Goal: Task Accomplishment & Management: Manage account settings

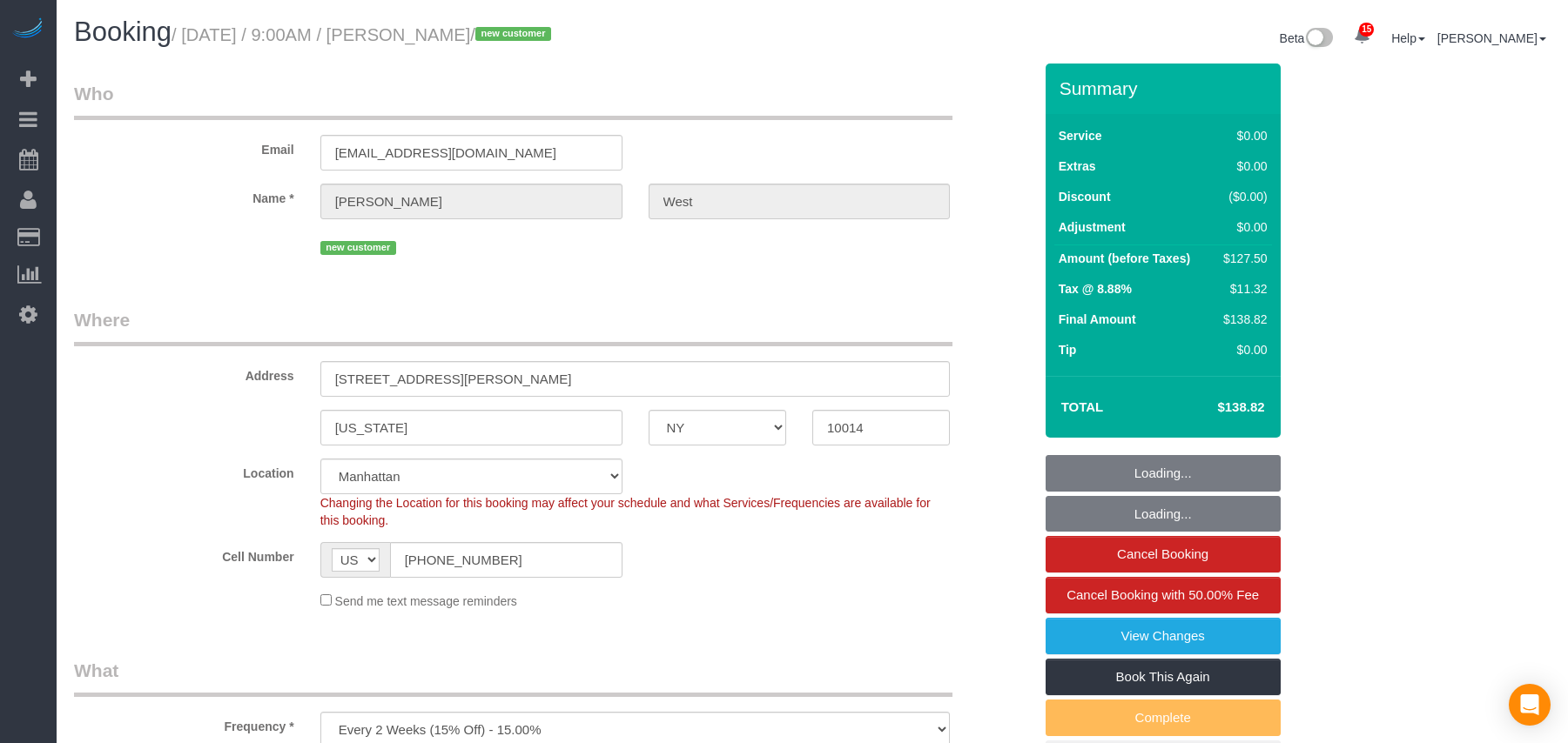
select select "NY"
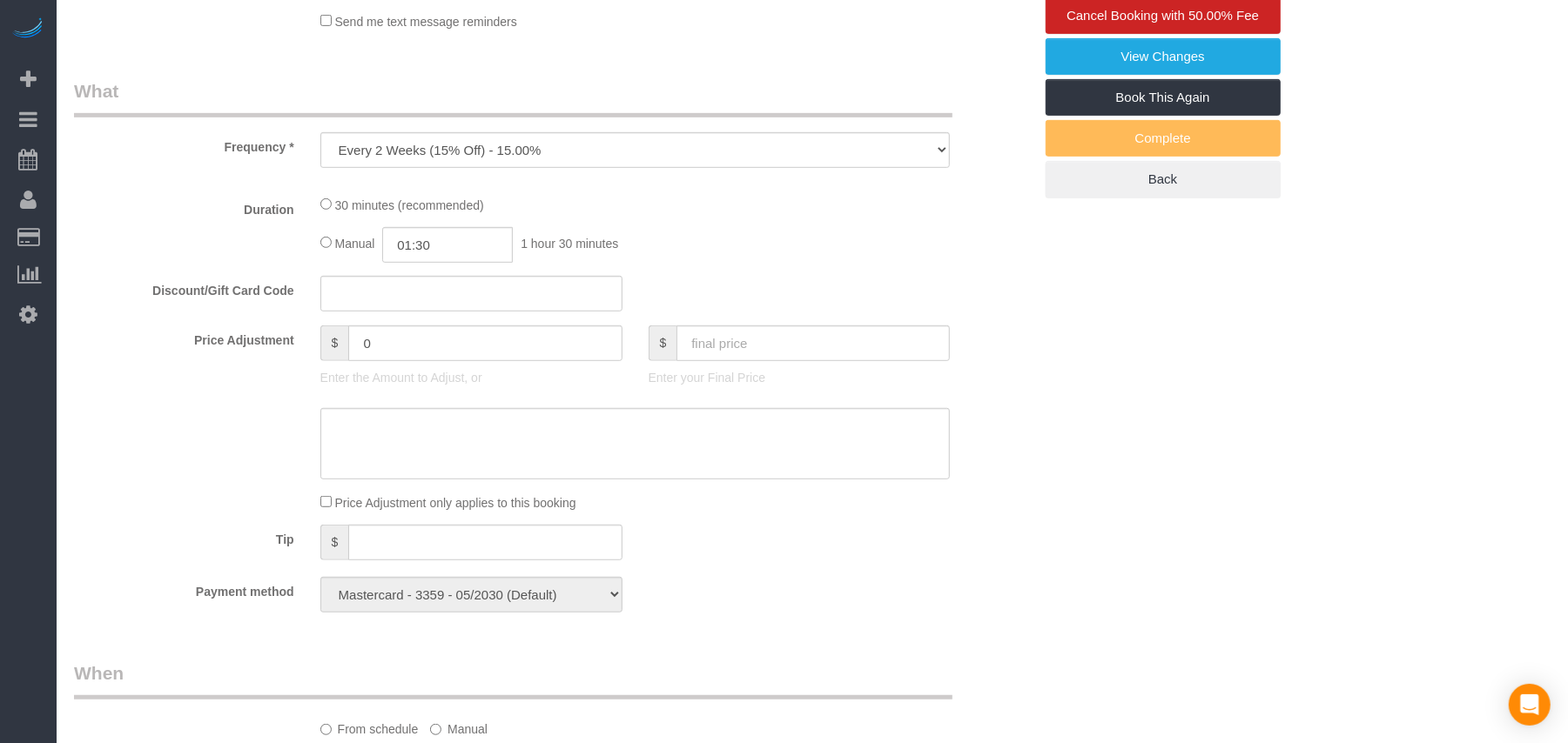
select select "spot1"
select select "number:57"
select select "number:73"
select select "number:14"
select select "number:5"
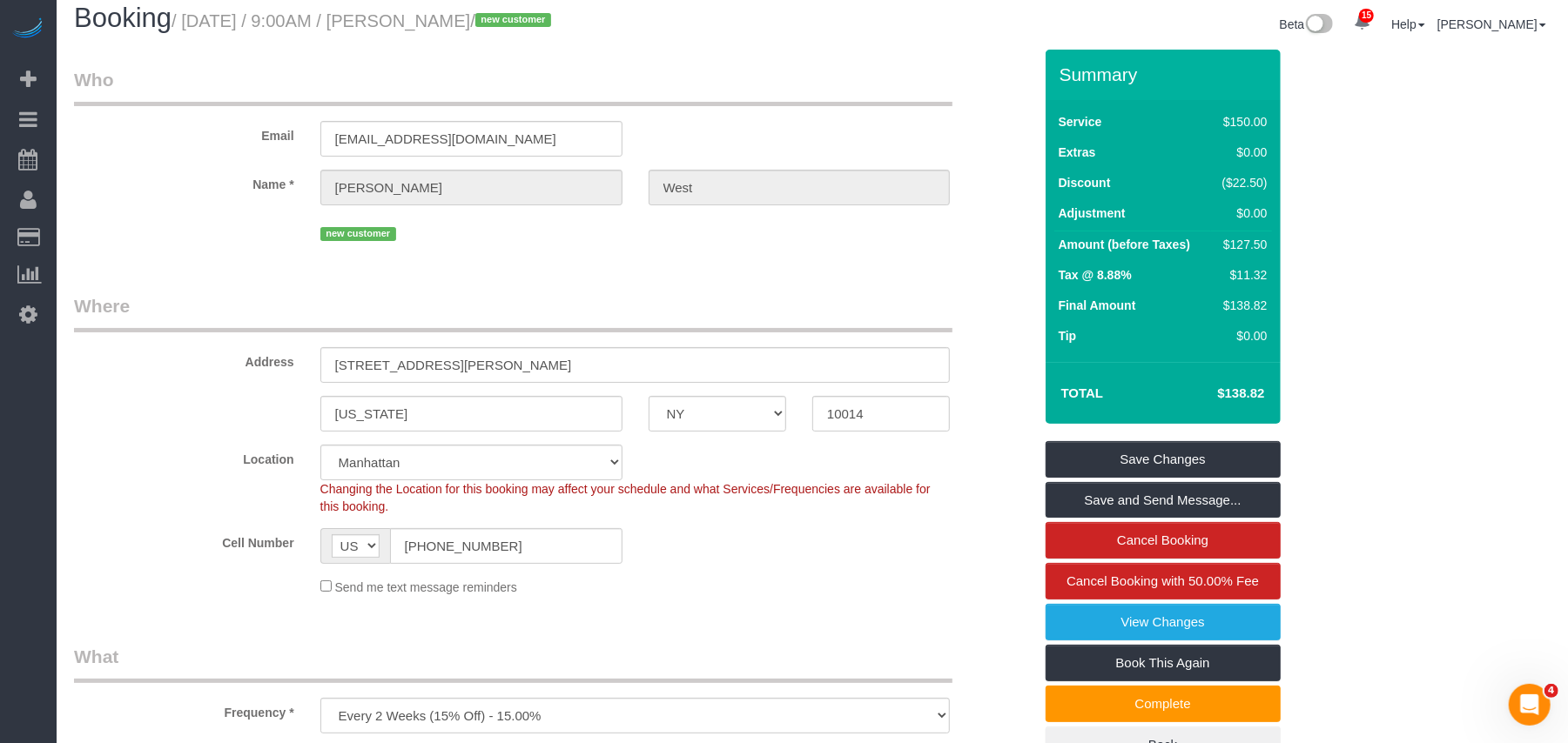
scroll to position [0, 0]
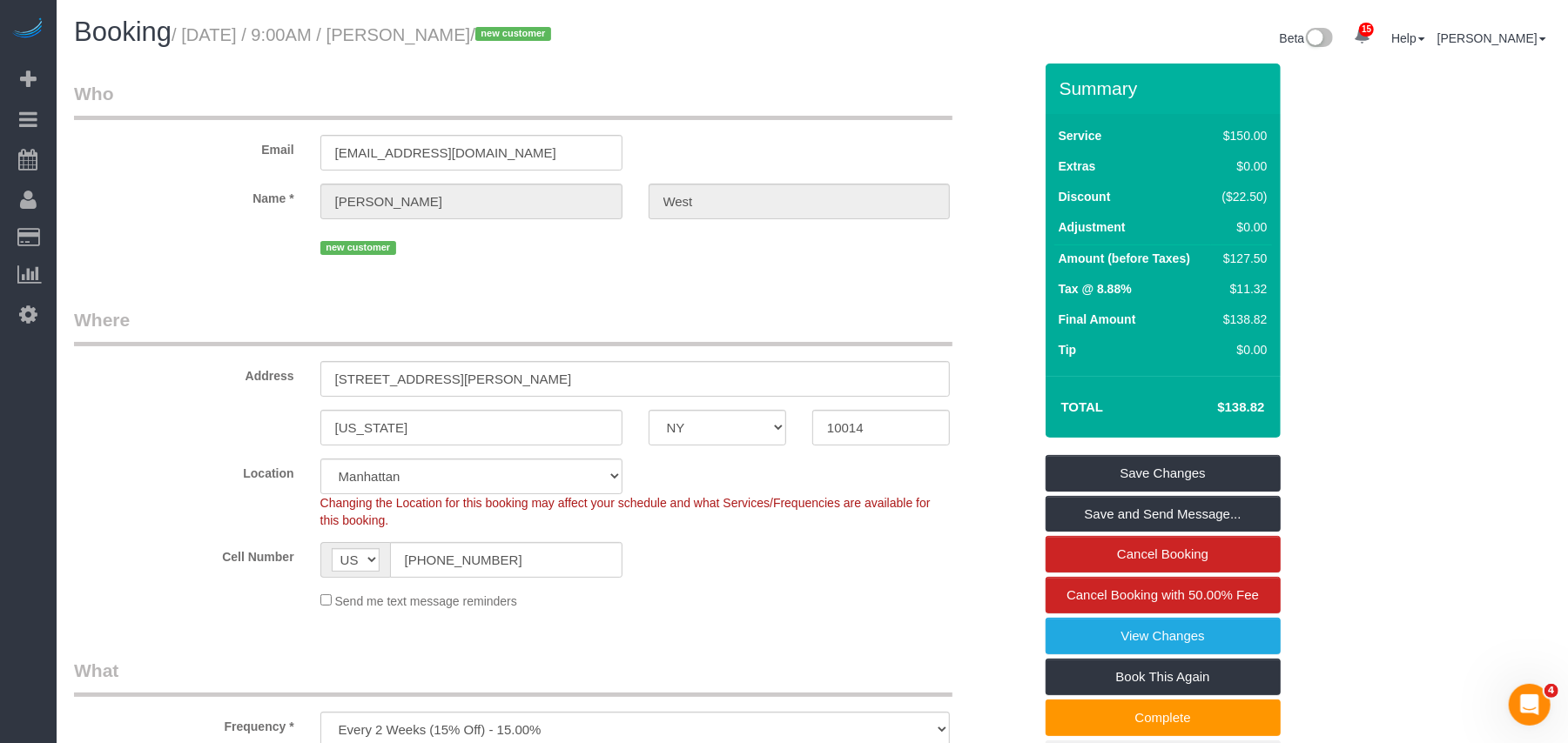
drag, startPoint x: 530, startPoint y: 37, endPoint x: 440, endPoint y: 37, distance: 90.0
click at [440, 37] on small "/ September 10, 2025 / 9:00AM / Laura West / new customer" at bounding box center [364, 34] width 385 height 19
copy small "Laura West"
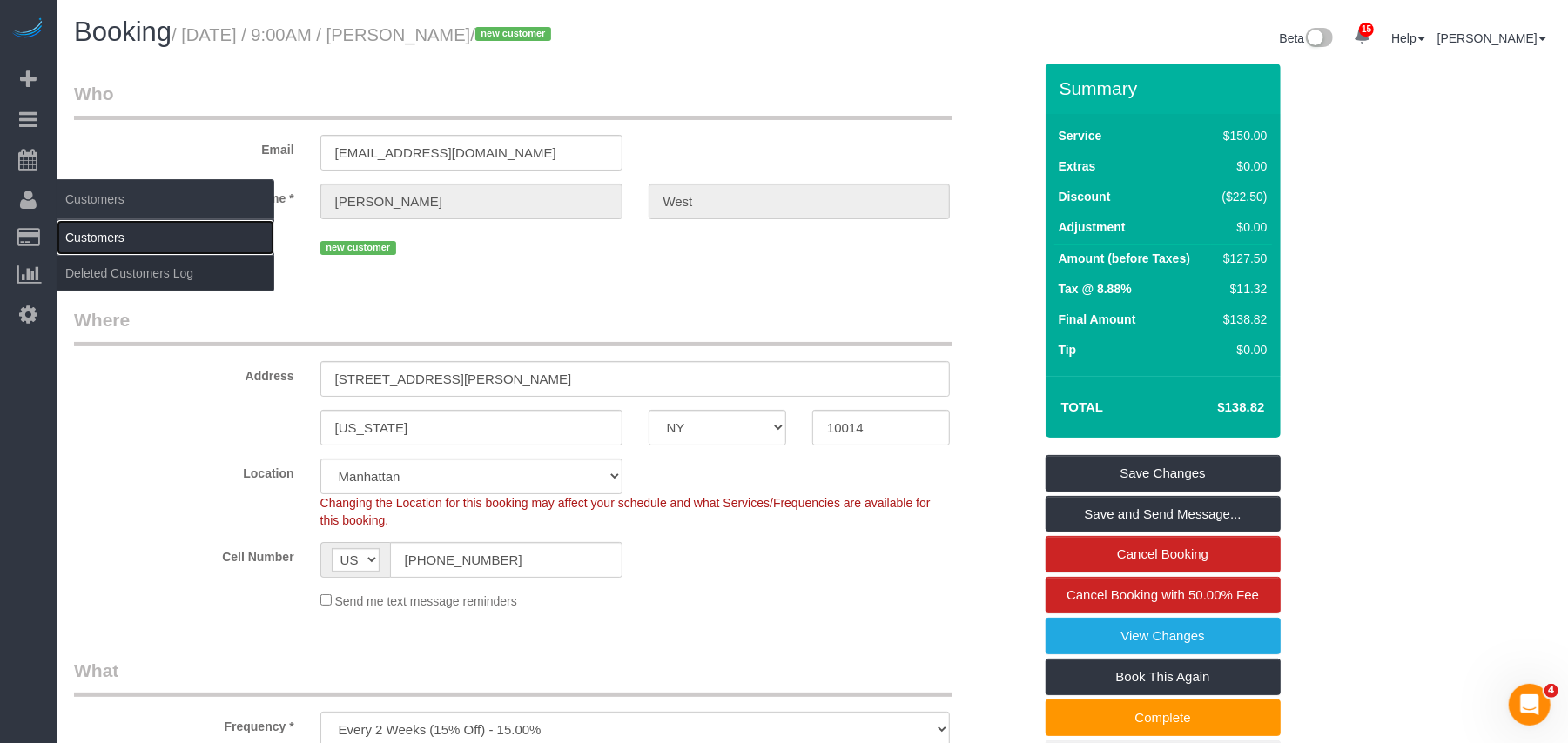
click at [84, 234] on link "Customers" at bounding box center [165, 237] width 218 height 35
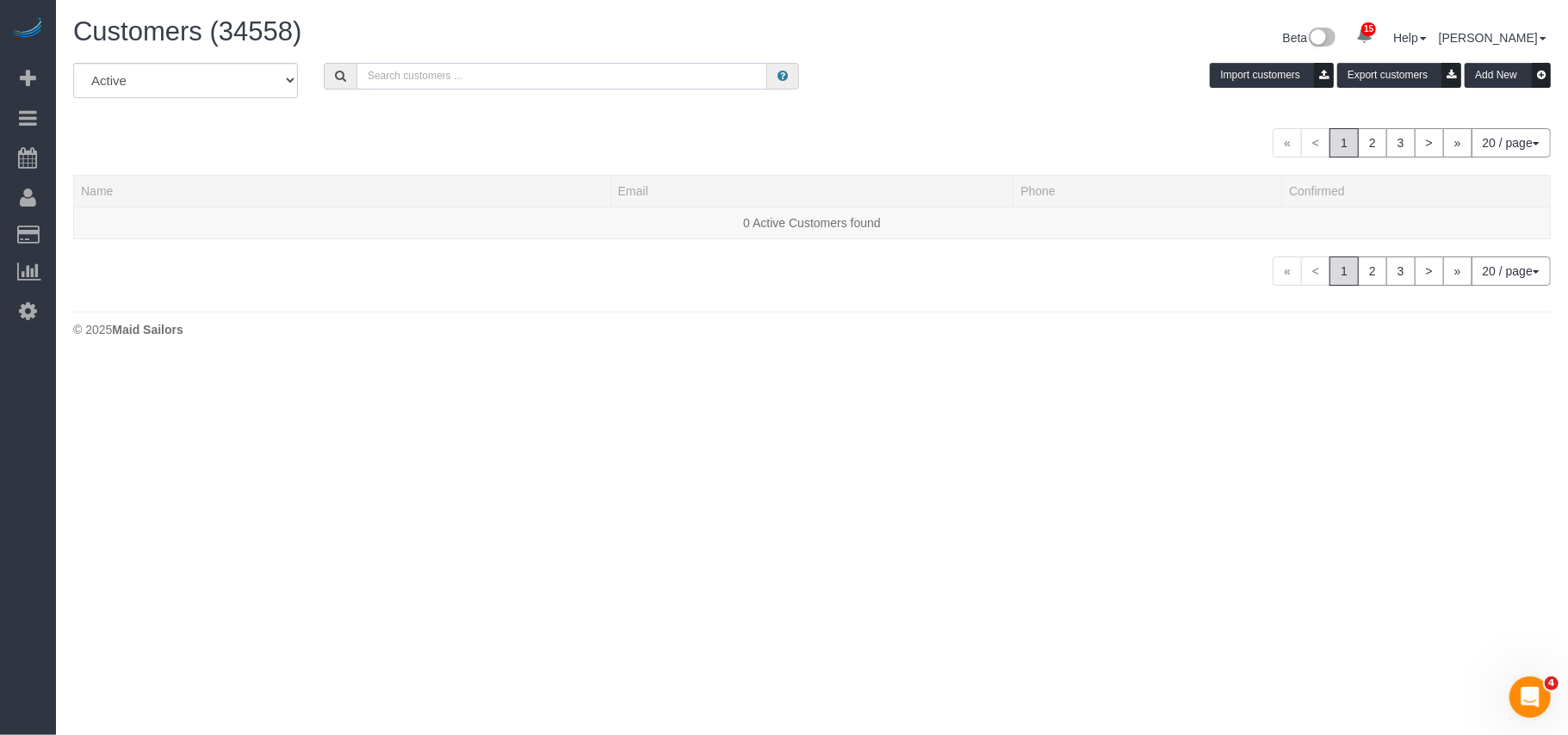
click at [415, 78] on input "text" at bounding box center [562, 76] width 411 height 27
paste input "Laura West"
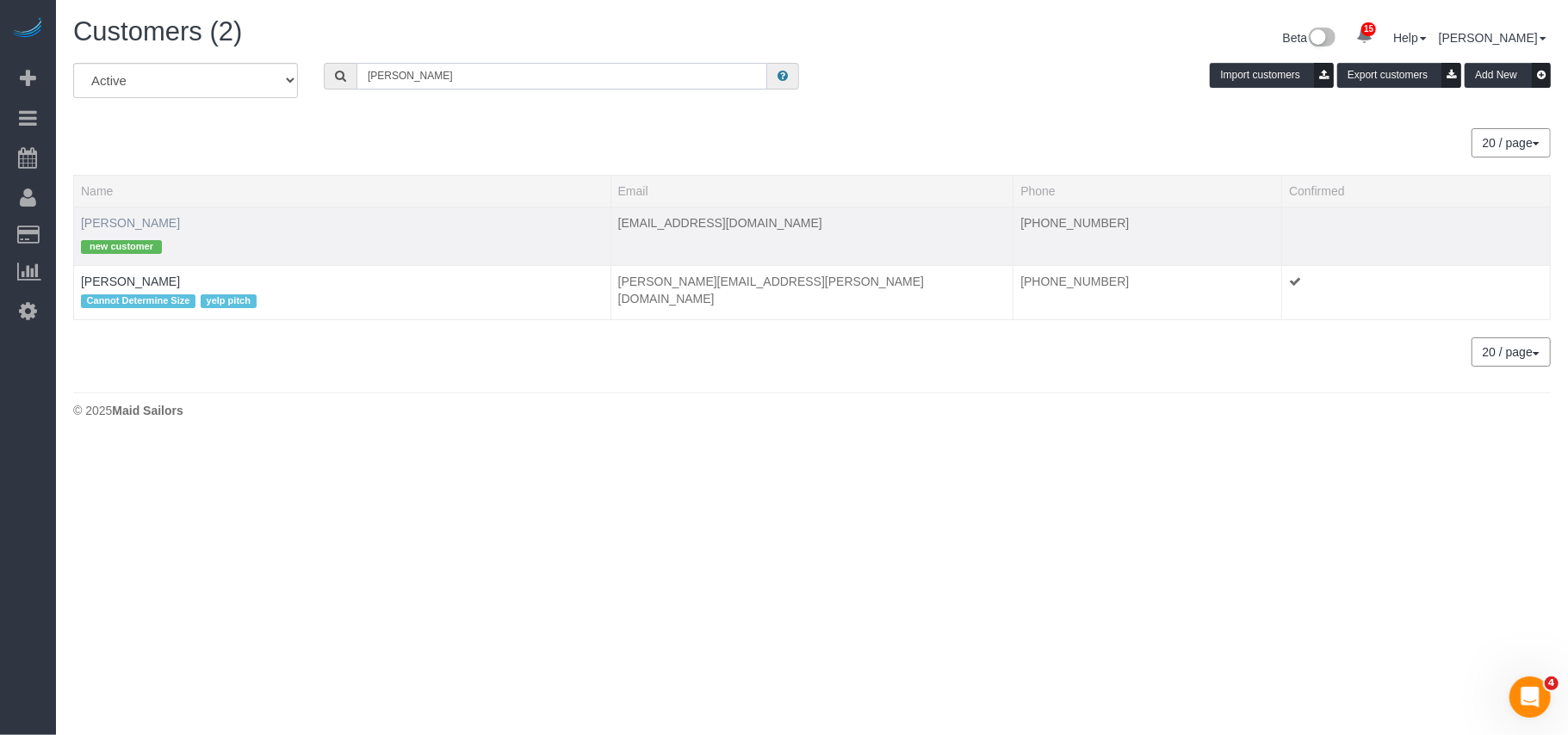
type input "Laura West"
click at [131, 222] on link "Laura West" at bounding box center [130, 223] width 99 height 14
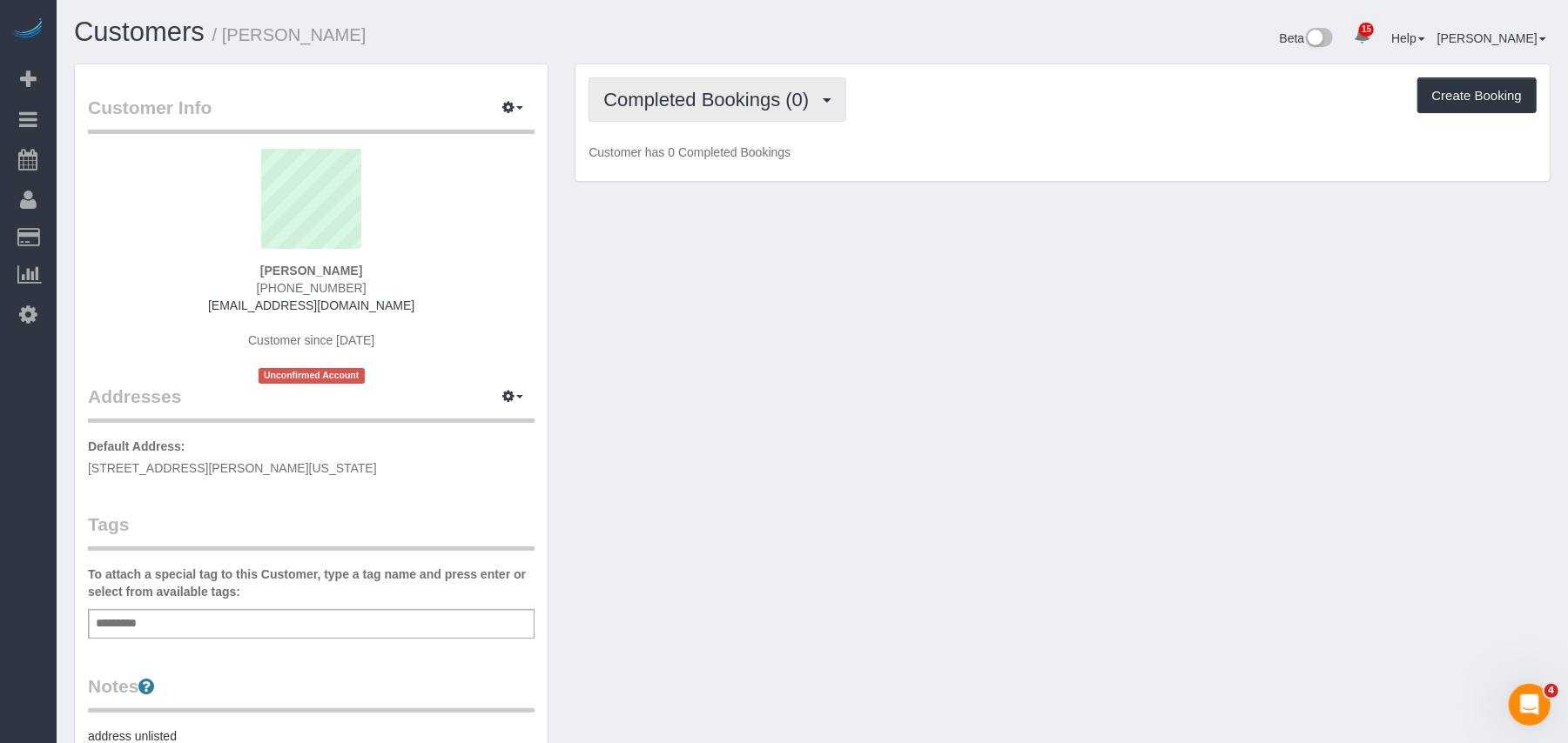
click at [688, 97] on span "Completed Bookings (0)" at bounding box center [710, 99] width 215 height 22
click at [686, 115] on button "Completed Bookings (0)" at bounding box center [716, 99] width 257 height 45
click at [688, 113] on button "Completed Bookings (0)" at bounding box center [716, 99] width 257 height 45
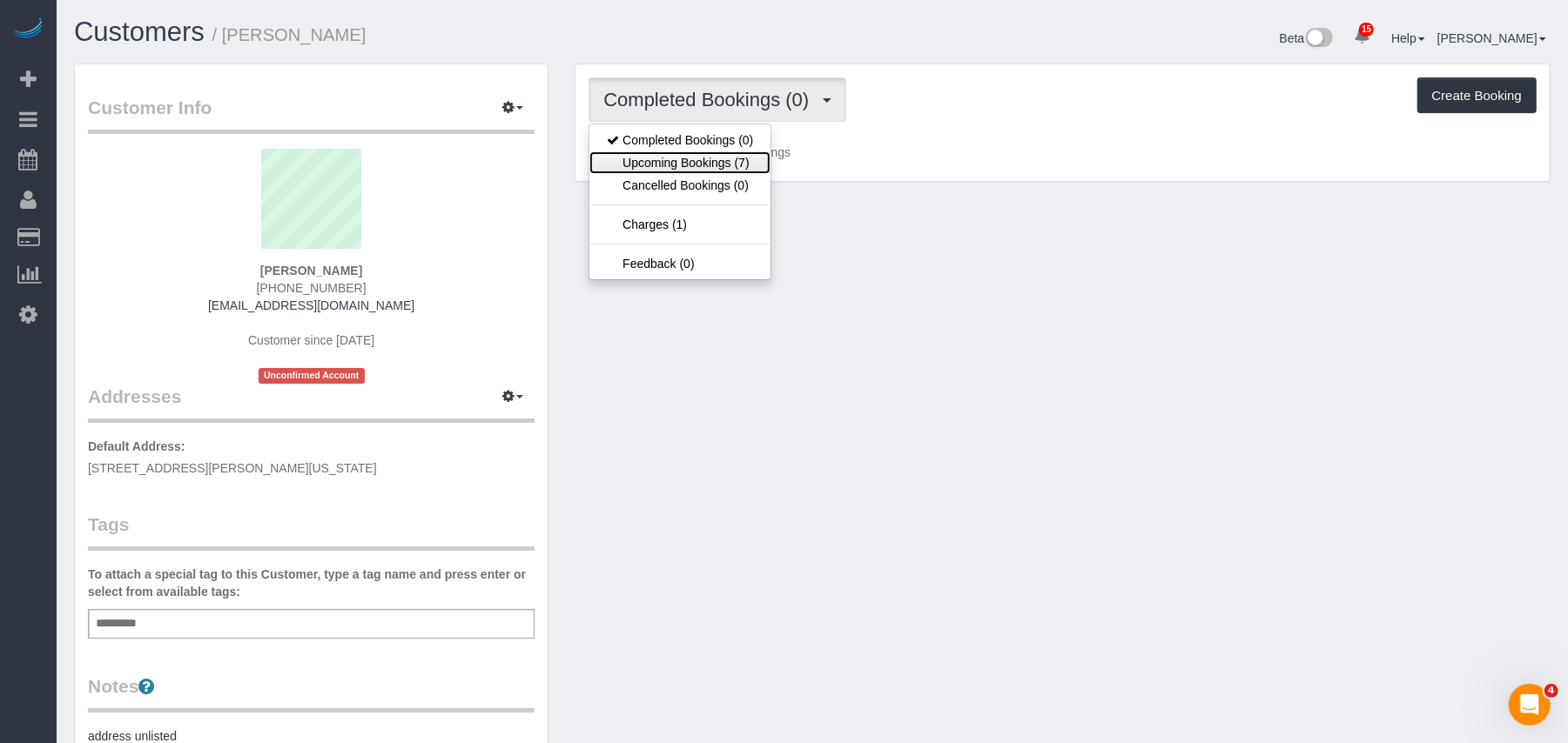
click at [698, 158] on link "Upcoming Bookings (7)" at bounding box center [680, 162] width 181 height 23
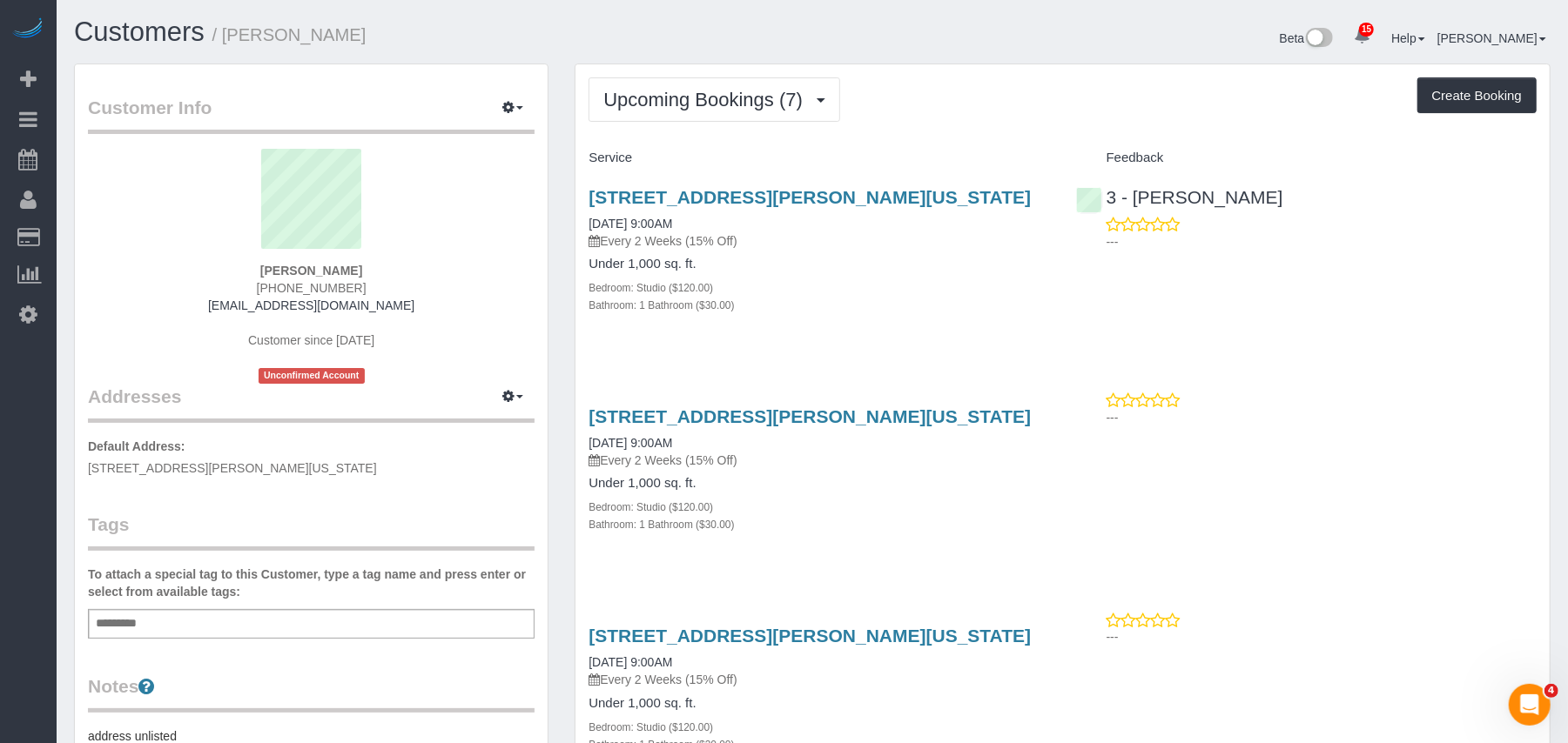
click at [165, 622] on div "Add a tag" at bounding box center [312, 624] width 447 height 30
type input "**********"
click at [208, 671] on div "Customer Info Edit Contact Info Send Message Email Preferences Special Sales Ta…" at bounding box center [311, 638] width 473 height 1147
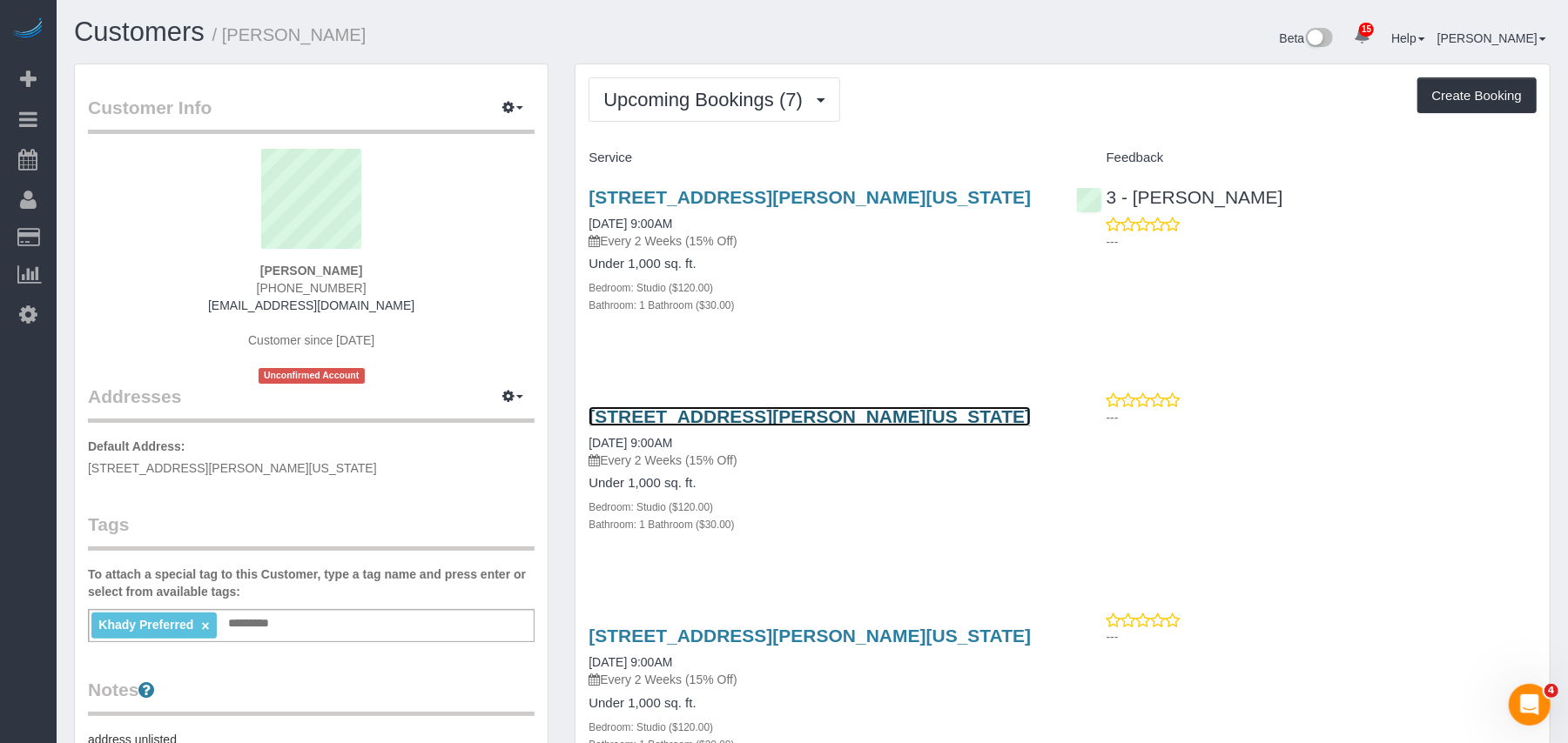
click at [688, 414] on link "165 Christopher Street Apt 5h, New York, NY 10014" at bounding box center [809, 416] width 442 height 20
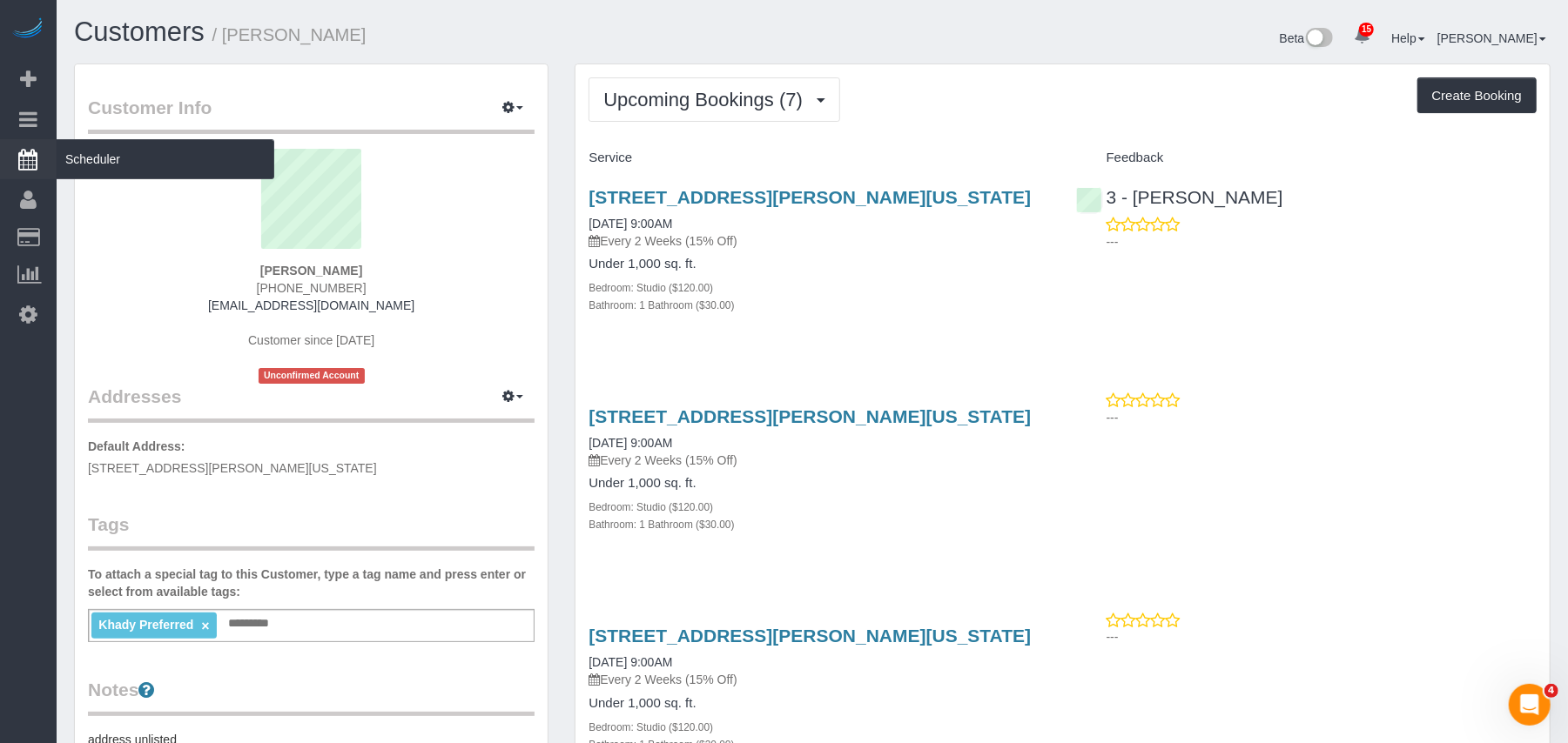
click at [101, 235] on link "Customers" at bounding box center [165, 237] width 218 height 35
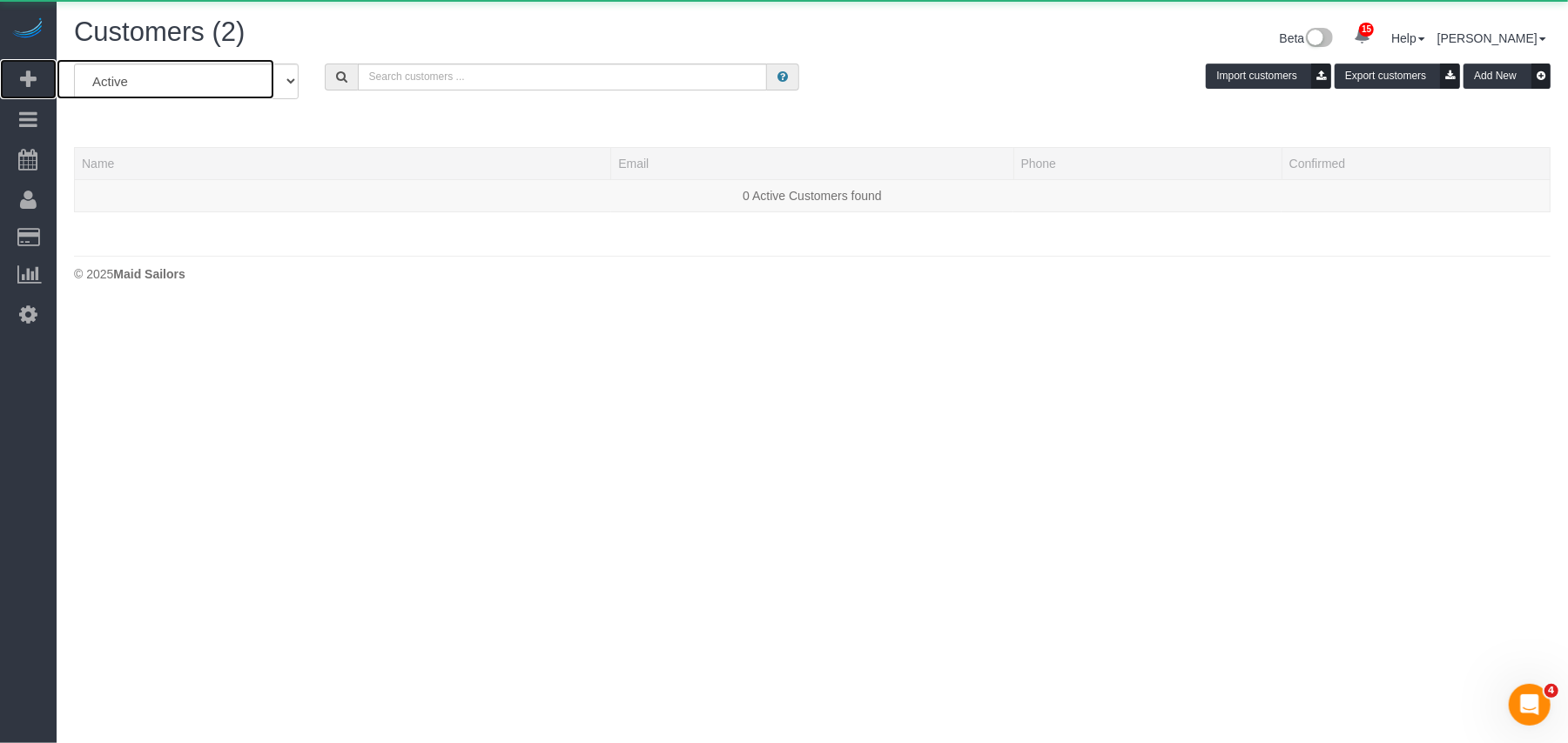
click at [80, 84] on span "Add Booking" at bounding box center [165, 79] width 218 height 40
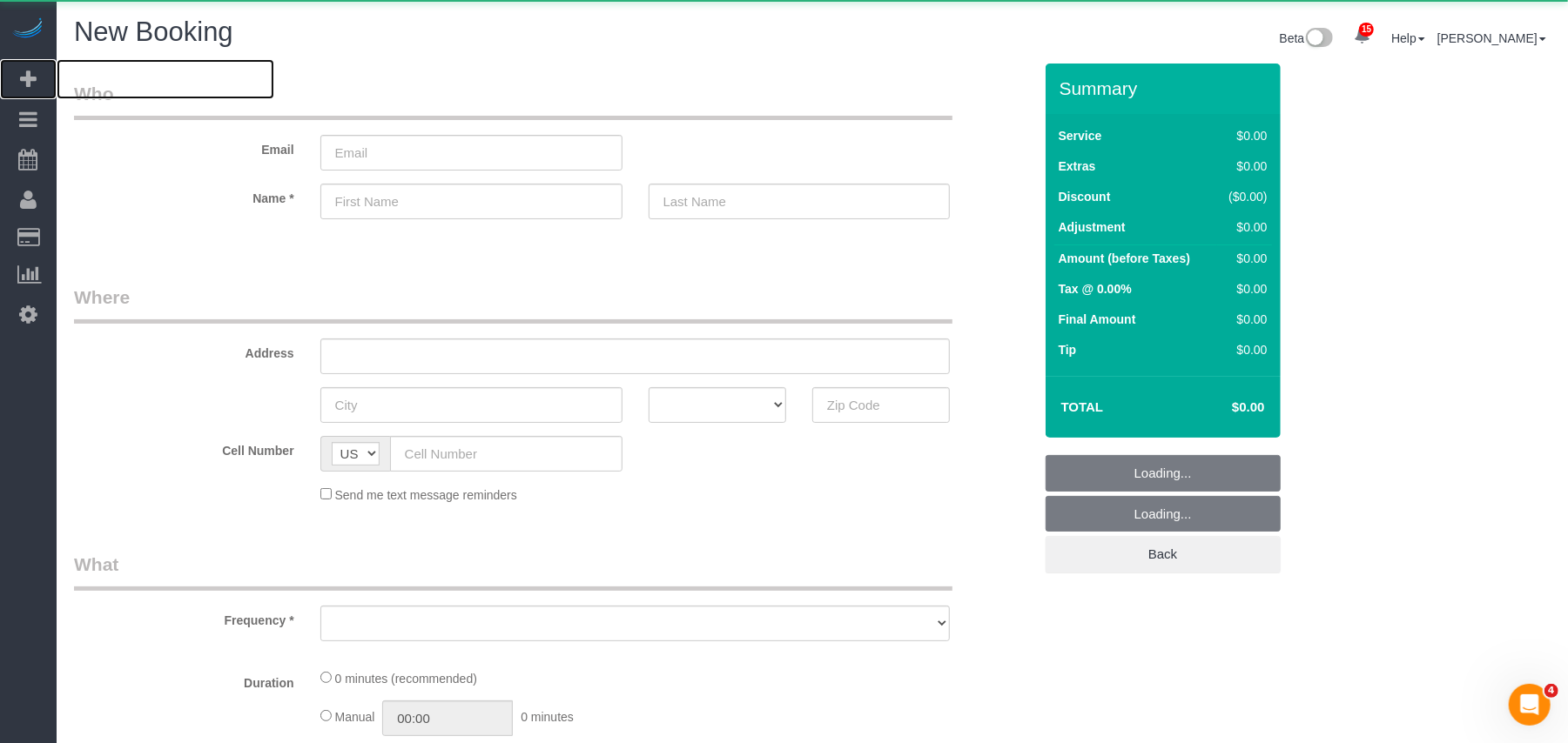
select select "number:89"
select select "number:90"
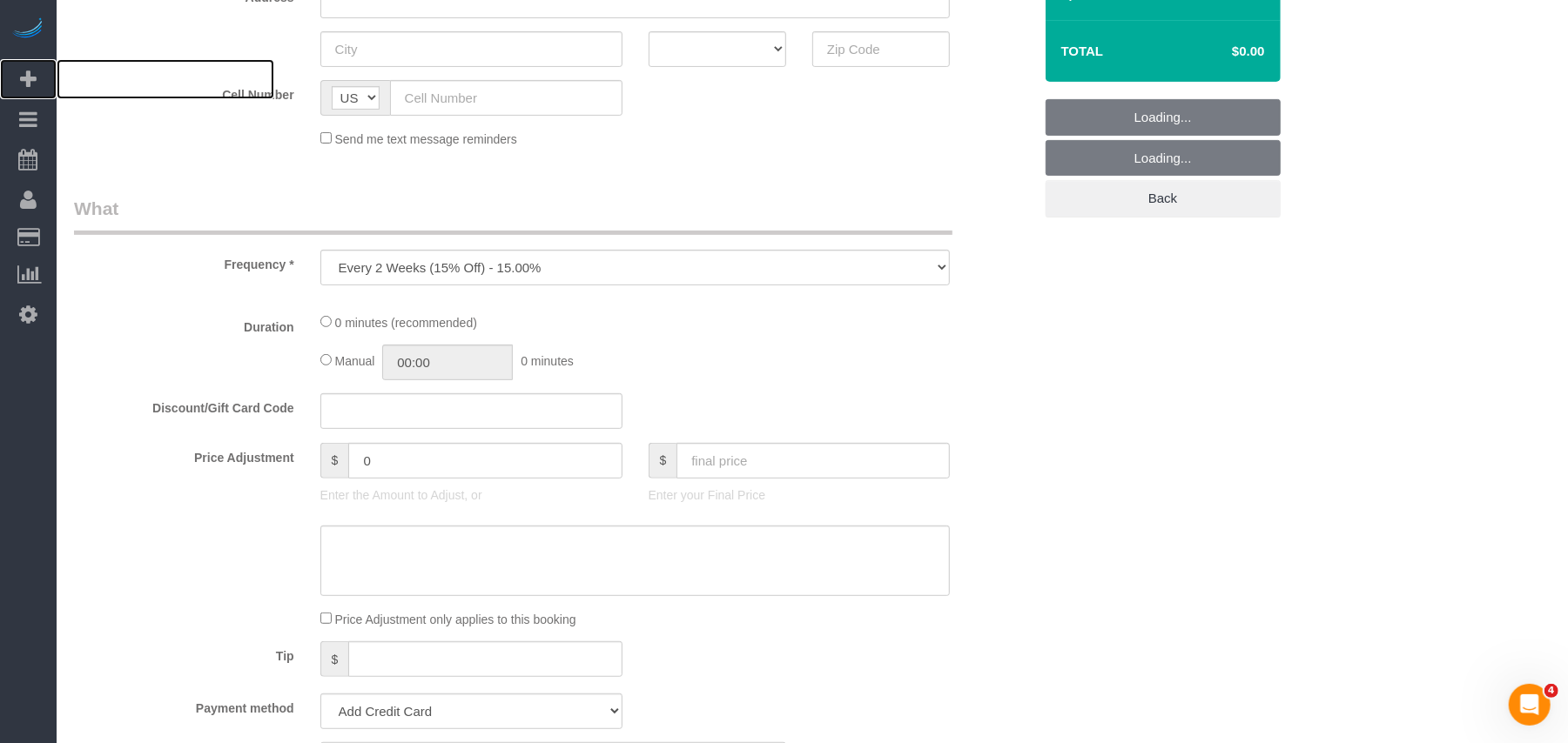
scroll to position [464, 0]
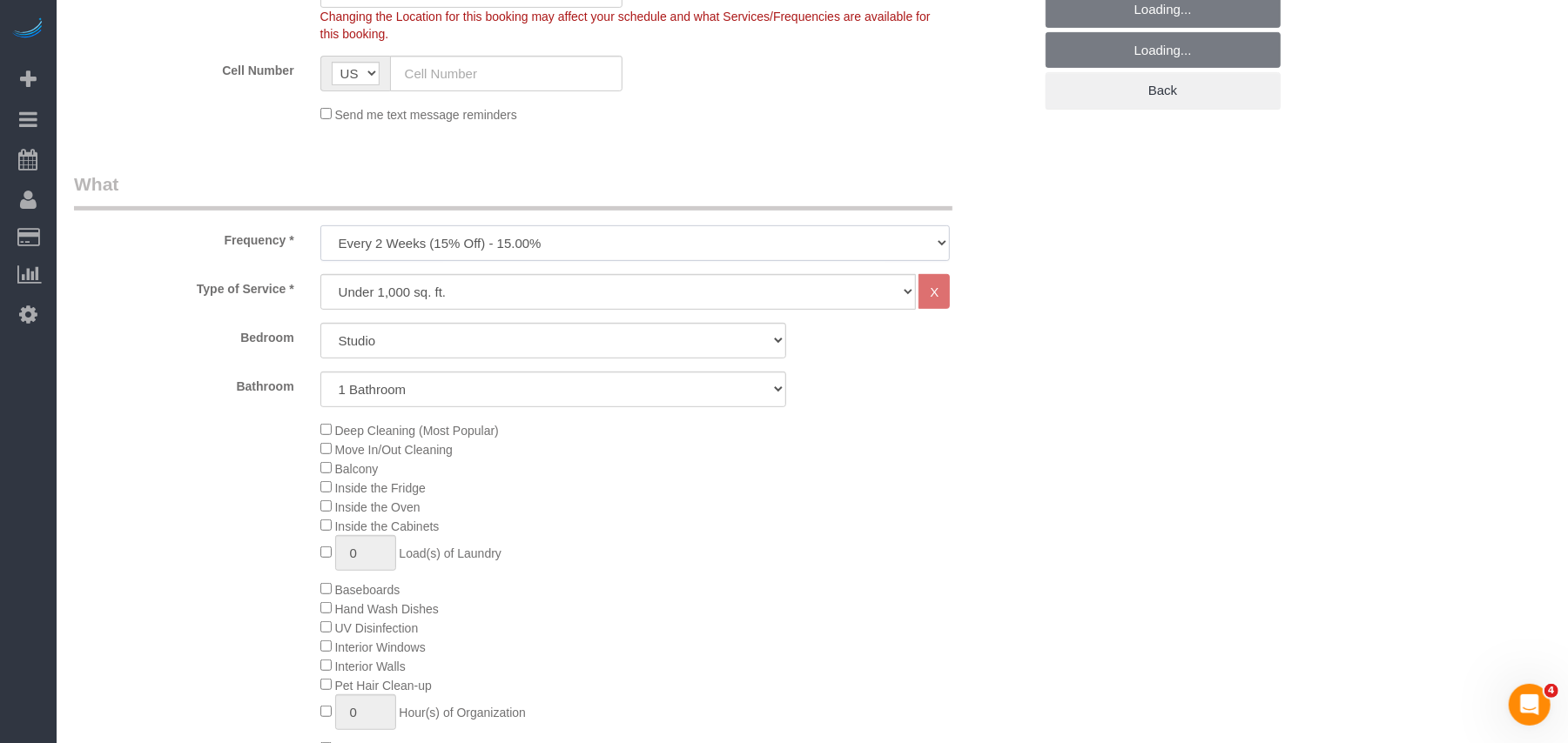
click at [416, 225] on select "One Time Weekly (20% Off) - 20.00% Every 2 Weeks (15% Off) - 15.00% Every 4 Wee…" at bounding box center [635, 243] width 630 height 36
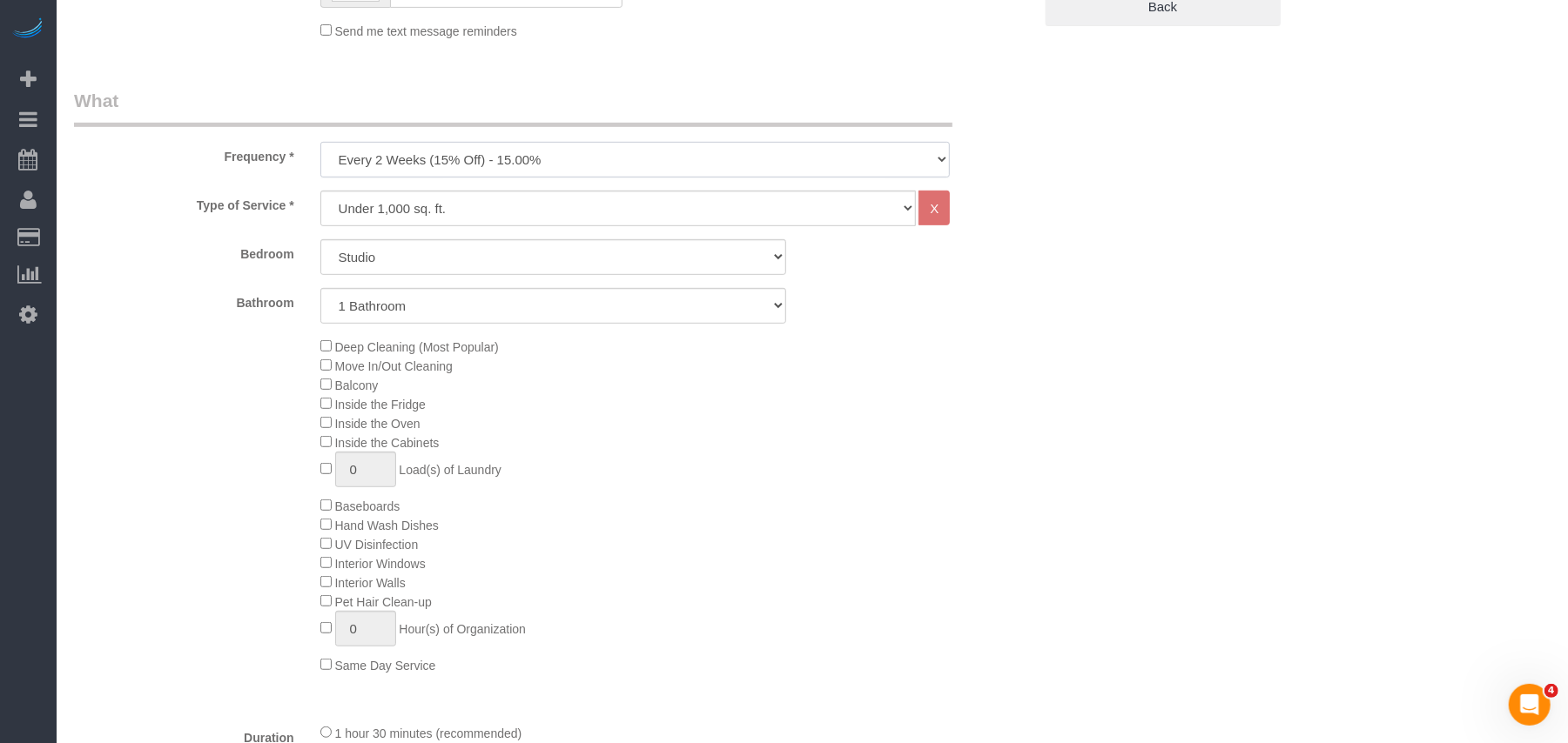
select select "object:3283"
click at [320, 142] on select "One Time Weekly (20% Off) - 20.00% Every 2 Weeks (15% Off) - 15.00% Every 4 Wee…" at bounding box center [635, 160] width 630 height 36
click at [356, 265] on select "Studio 1 Bedroom 2 Bedrooms 3 Bedrooms" at bounding box center [552, 257] width 466 height 36
click at [320, 239] on select "Studio 1 Bedroom 2 Bedrooms 3 Bedrooms" at bounding box center [552, 257] width 466 height 36
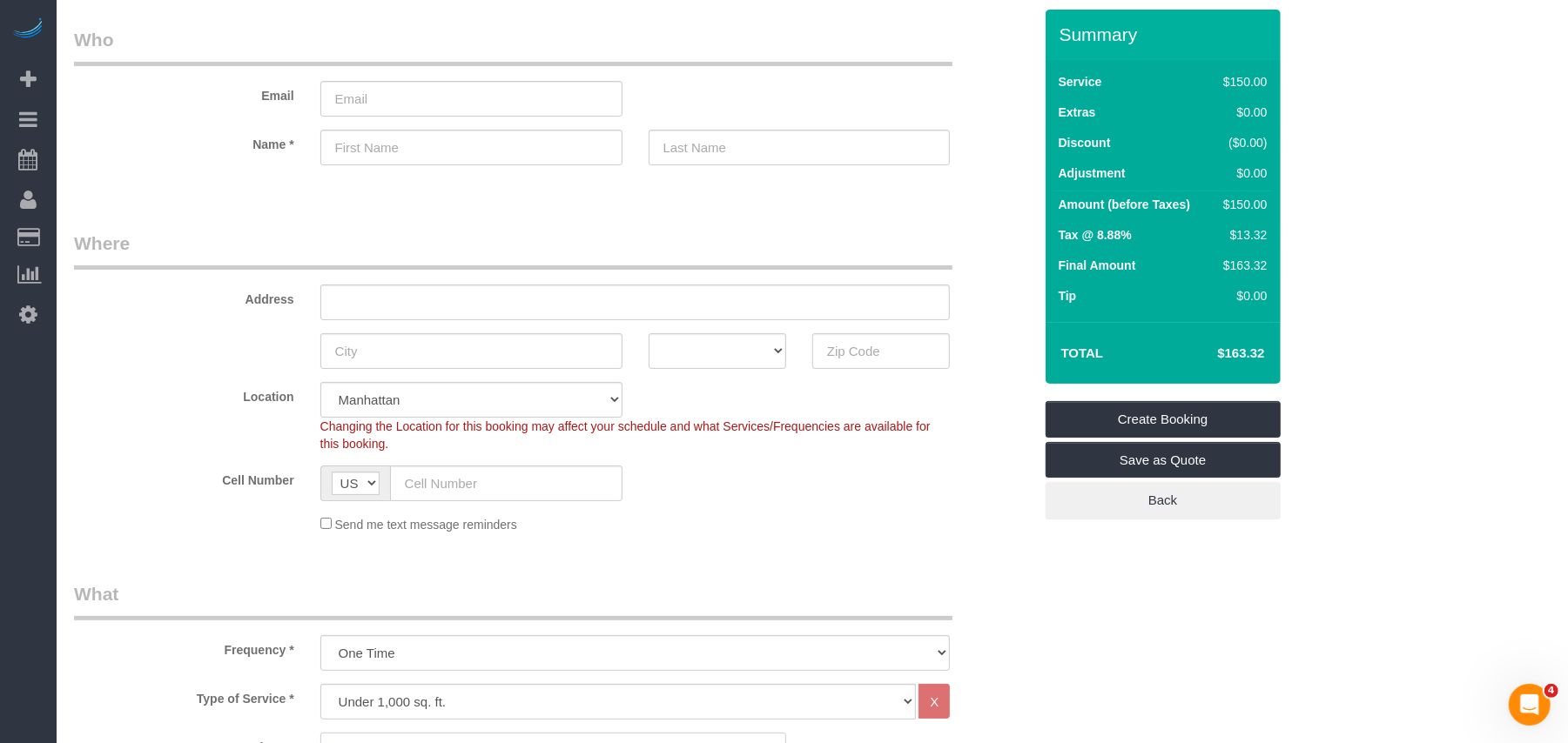
scroll to position [0, 0]
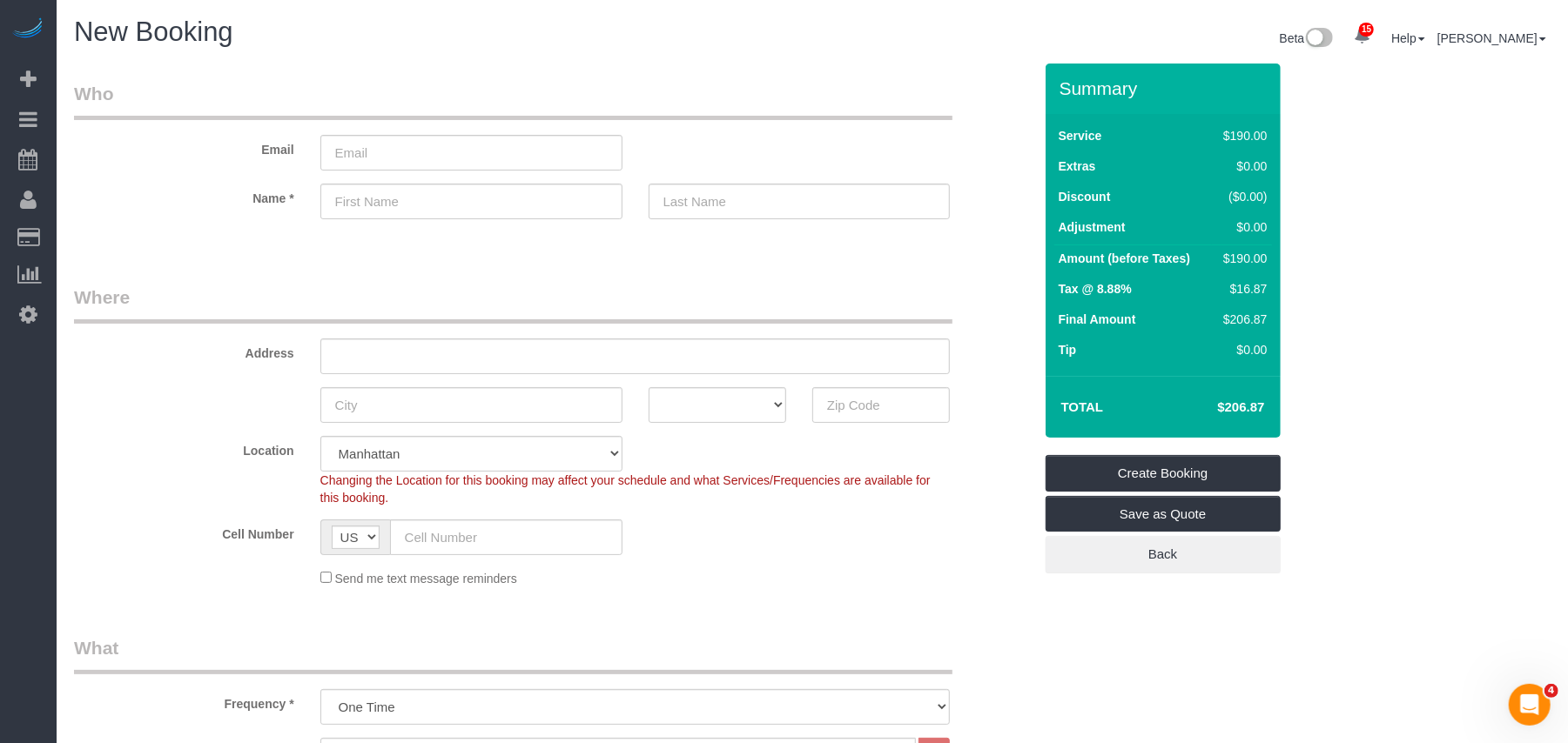
drag, startPoint x: 1255, startPoint y: 256, endPoint x: 1217, endPoint y: 257, distance: 38.0
click at [1217, 257] on div "$190.00" at bounding box center [1241, 258] width 51 height 18
copy div "$190."
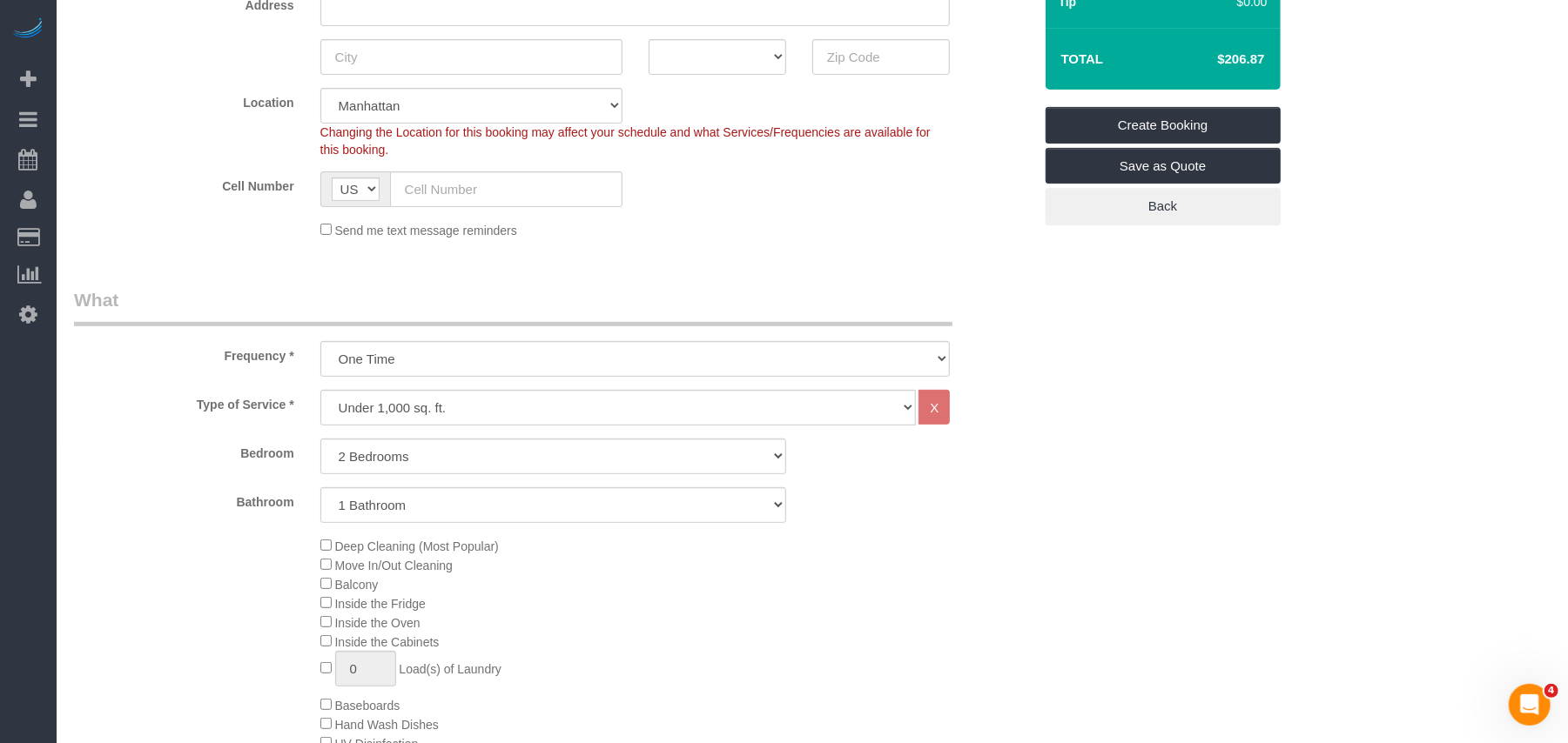
scroll to position [580, 0]
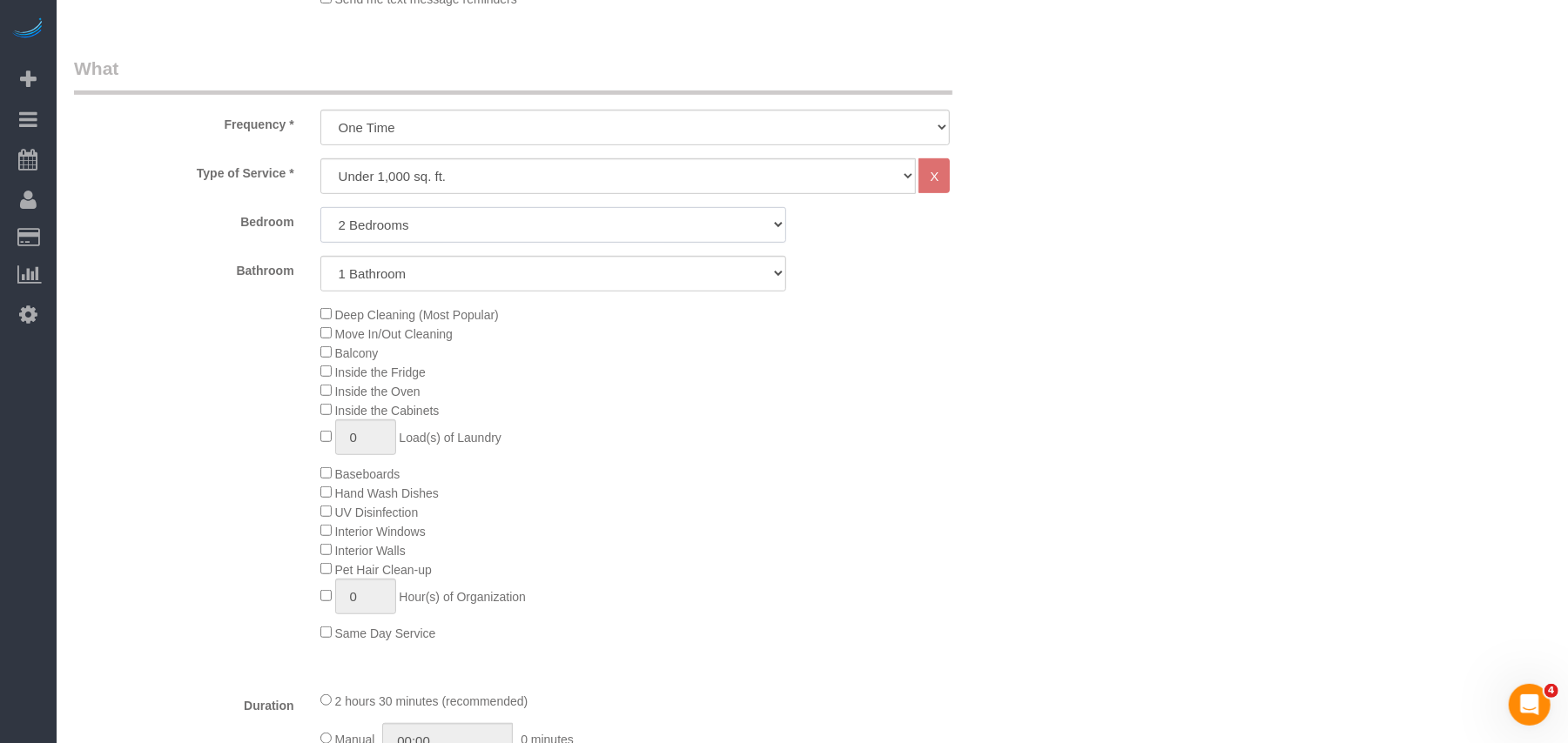
click at [446, 215] on select "Studio 1 Bedroom 2 Bedrooms 3 Bedrooms" at bounding box center [552, 225] width 466 height 36
select select "1"
click at [320, 208] on select "Studio 1 Bedroom 2 Bedrooms 3 Bedrooms" at bounding box center [552, 225] width 466 height 36
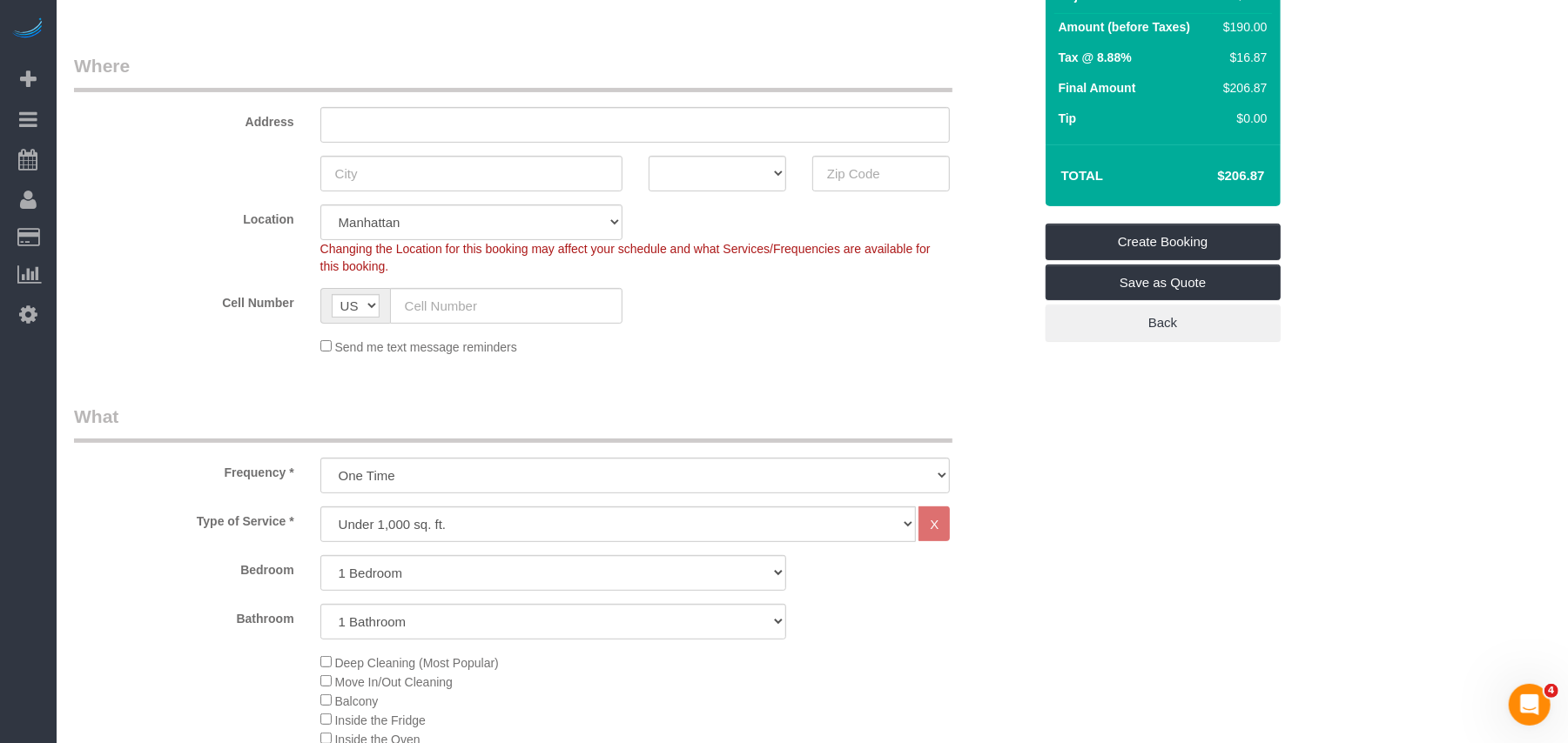
click at [896, 341] on div "Send me text message reminders" at bounding box center [635, 346] width 657 height 19
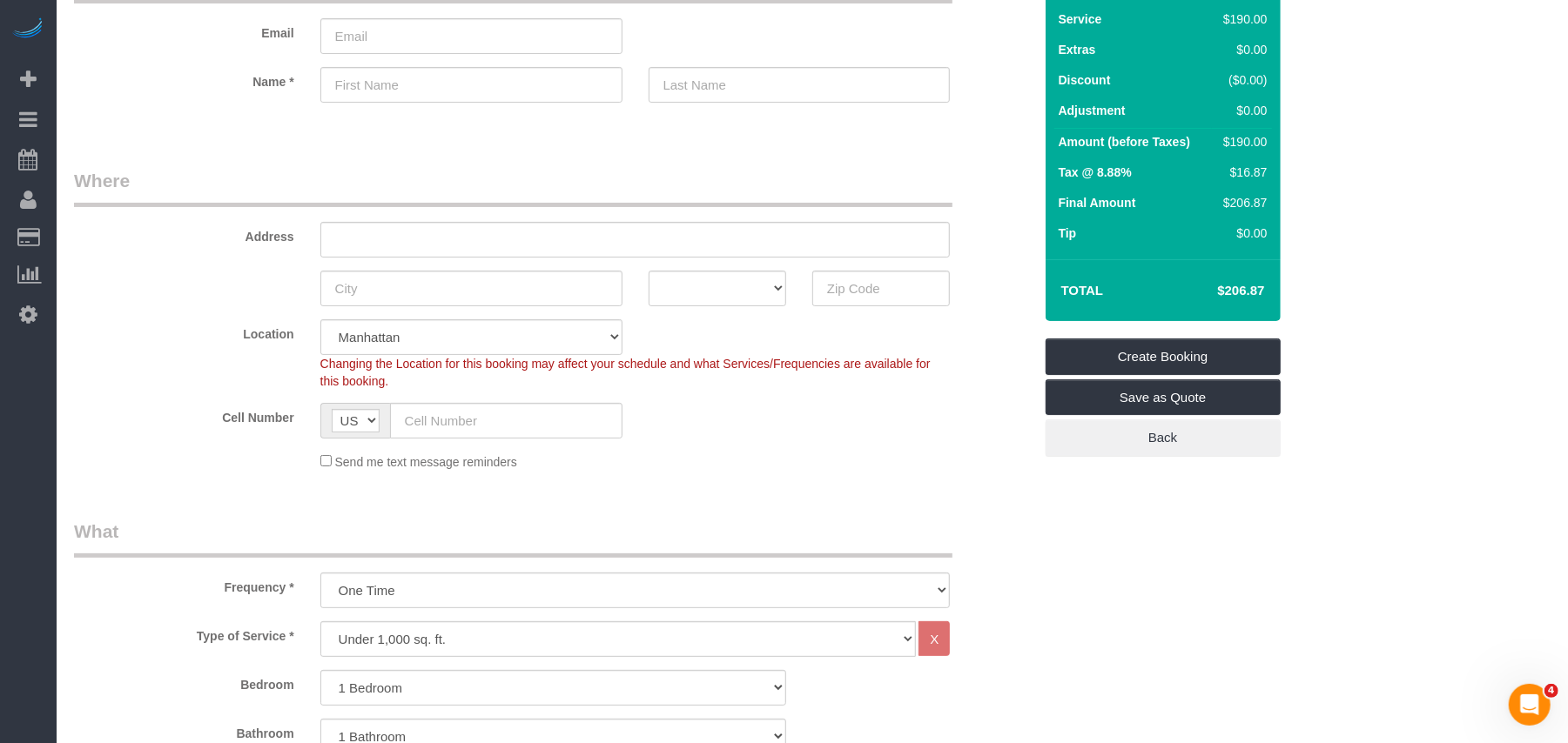
scroll to position [116, 0]
drag, startPoint x: 1250, startPoint y: 141, endPoint x: 1217, endPoint y: 143, distance: 33.1
click at [1217, 143] on div "$160.00" at bounding box center [1241, 143] width 51 height 18
copy div "$160"
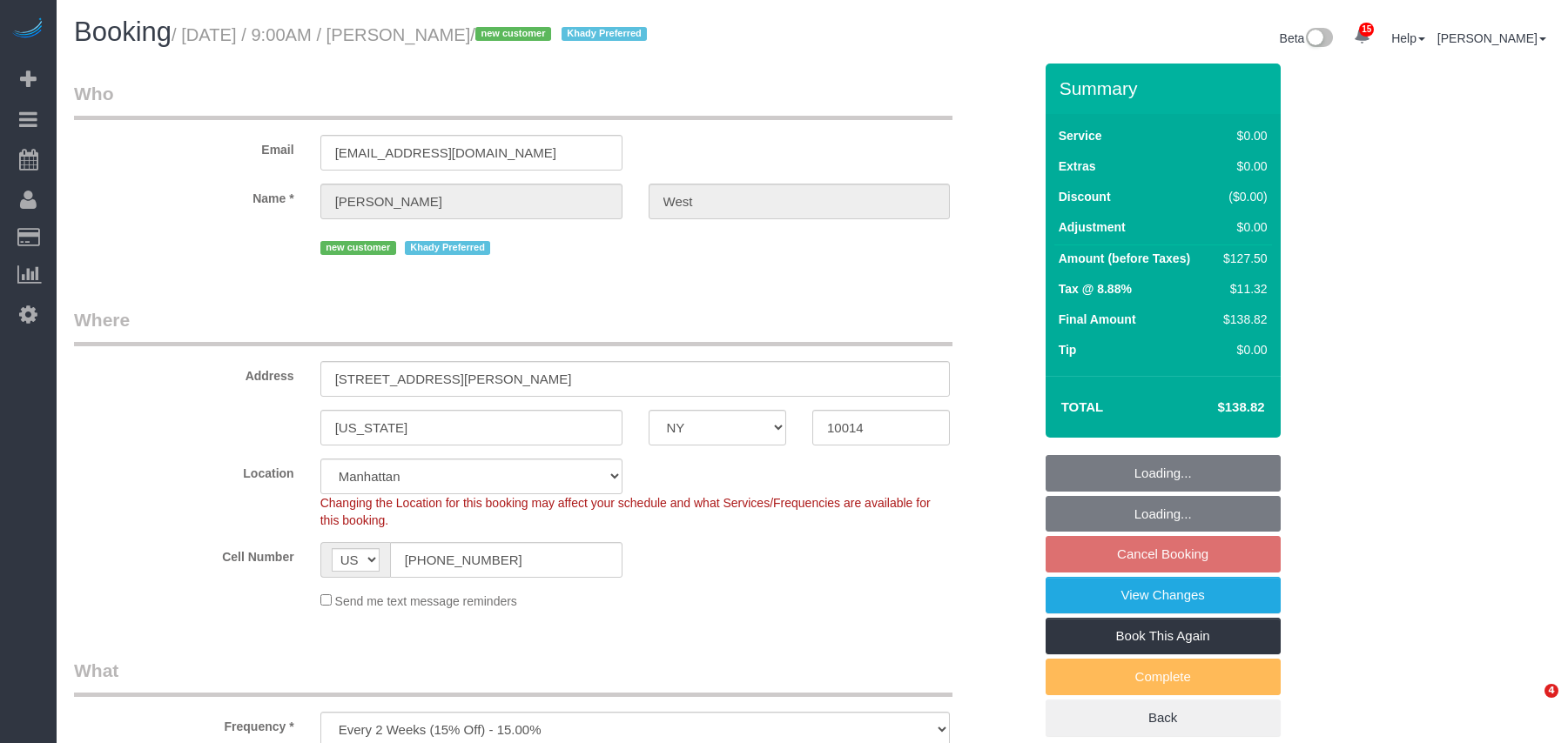
select select "NY"
select select "spot2"
select select "number:57"
select select "number:73"
select select "number:14"
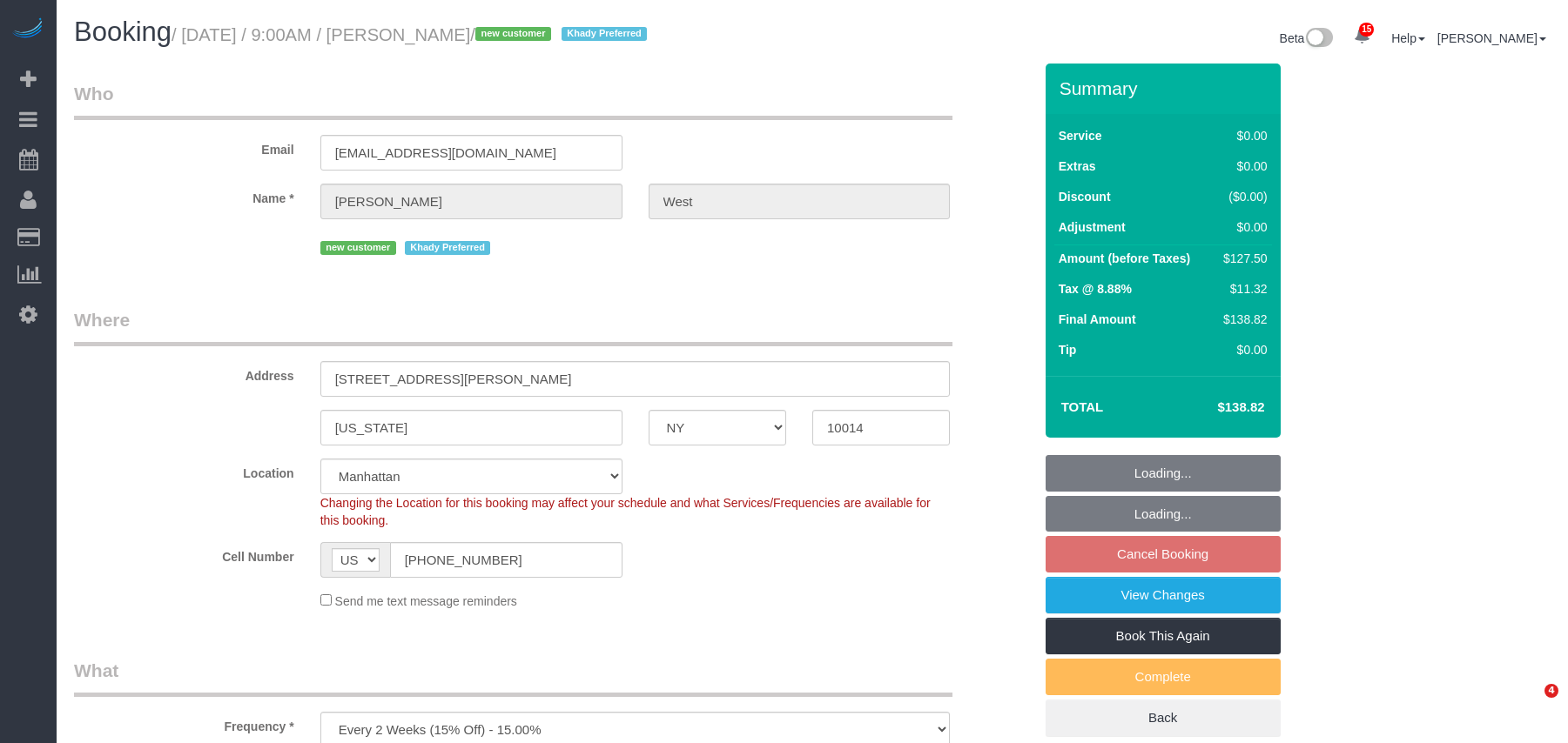
select select "number:5"
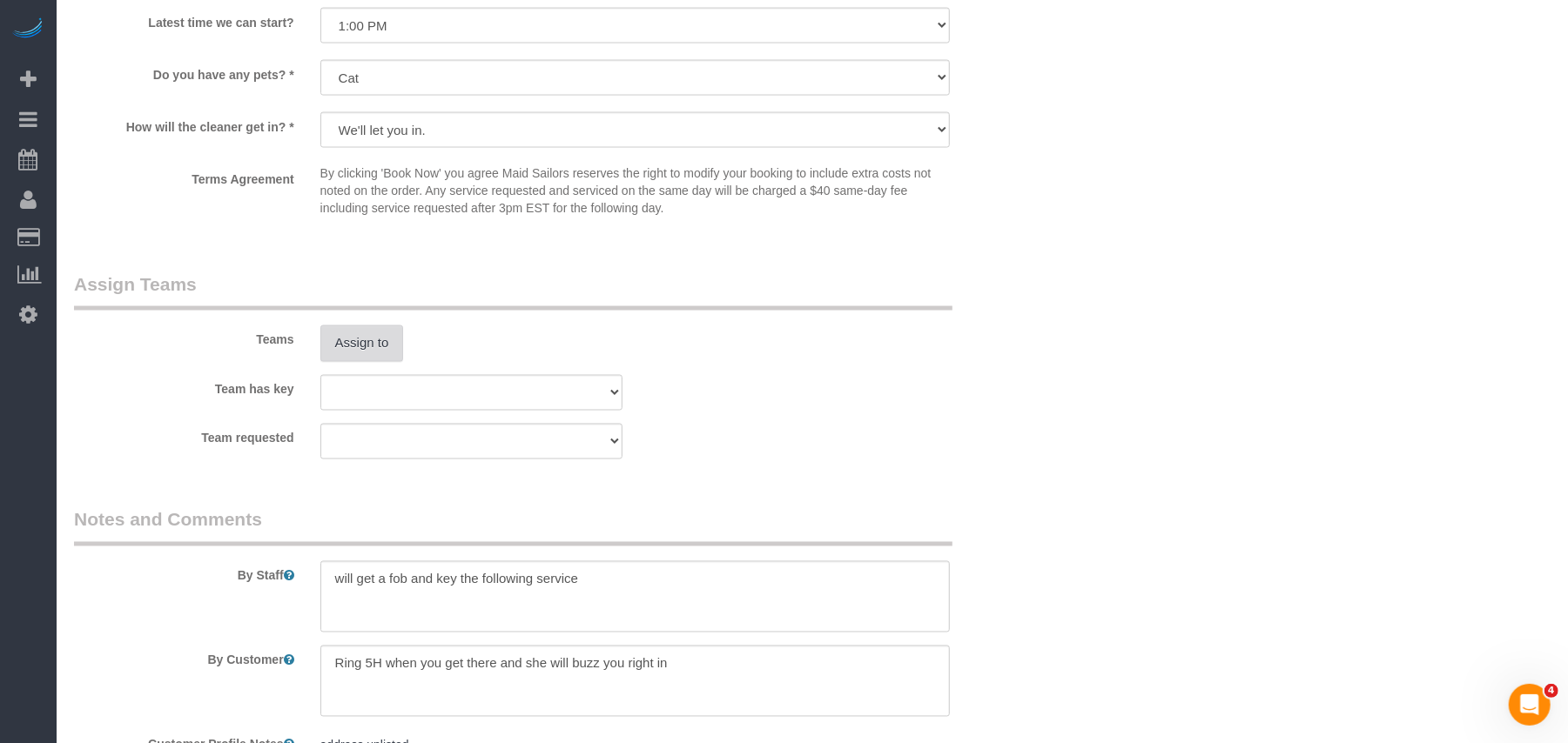
click at [380, 345] on button "Assign to" at bounding box center [362, 344] width 83 height 37
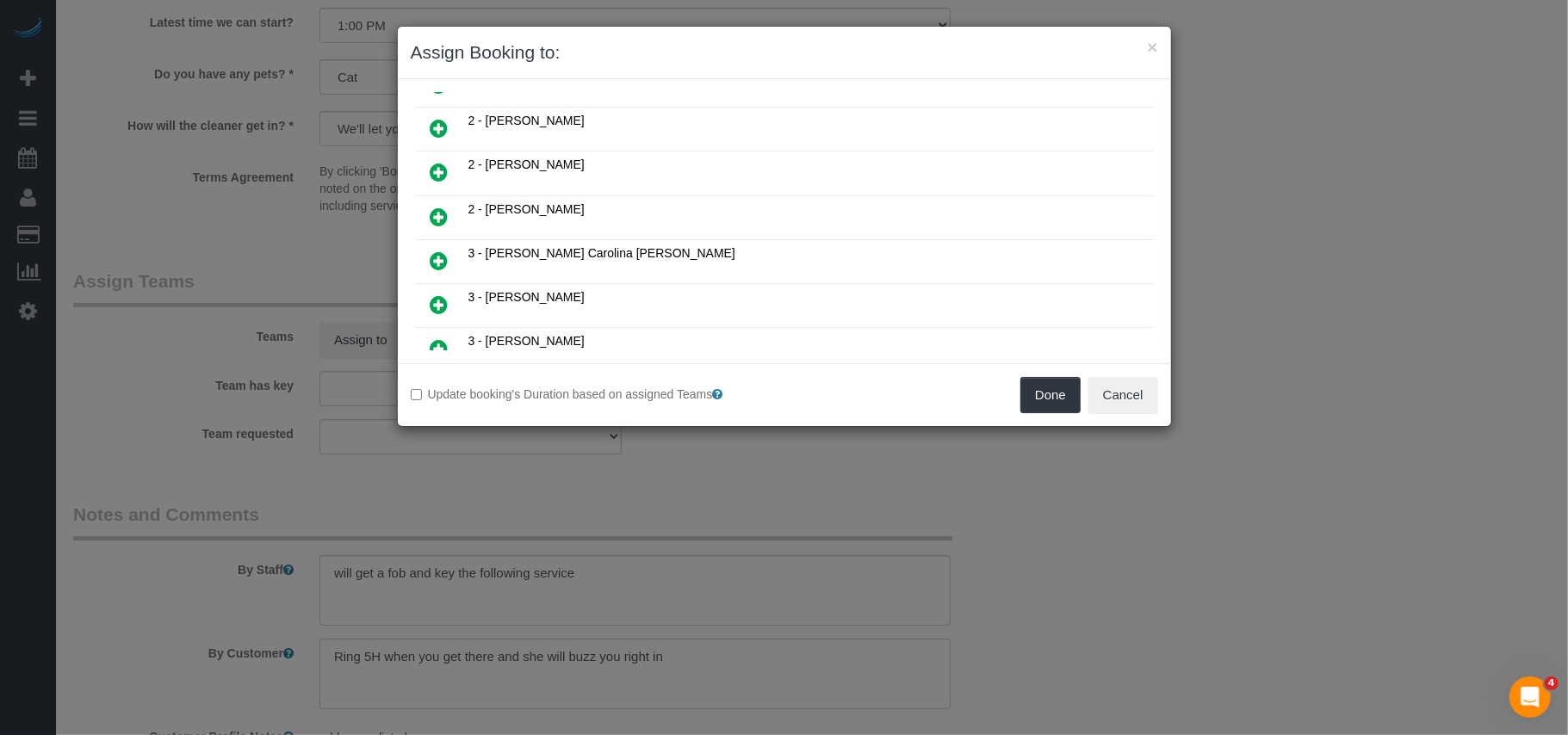
scroll to position [1148, 0]
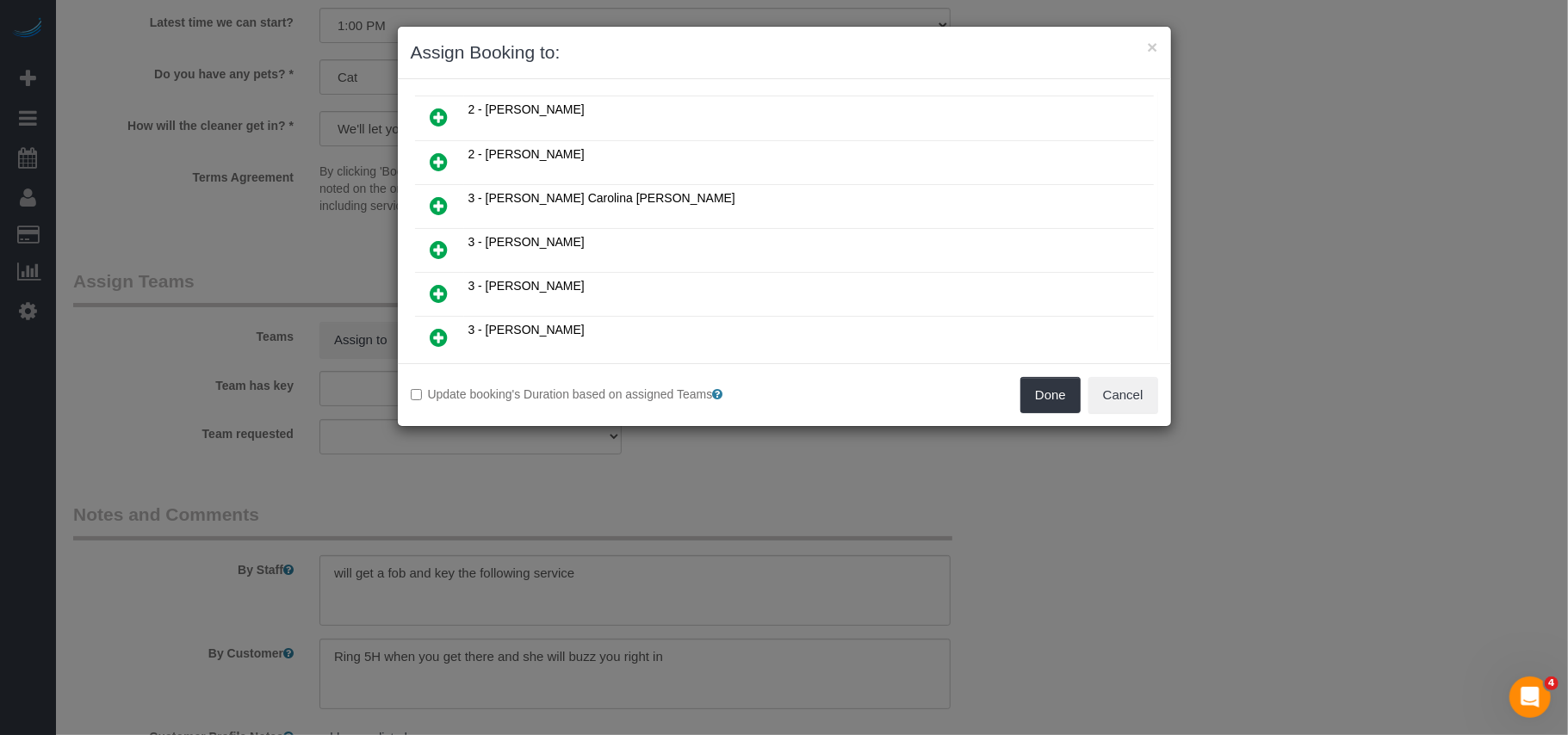
click at [438, 295] on icon at bounding box center [439, 293] width 18 height 21
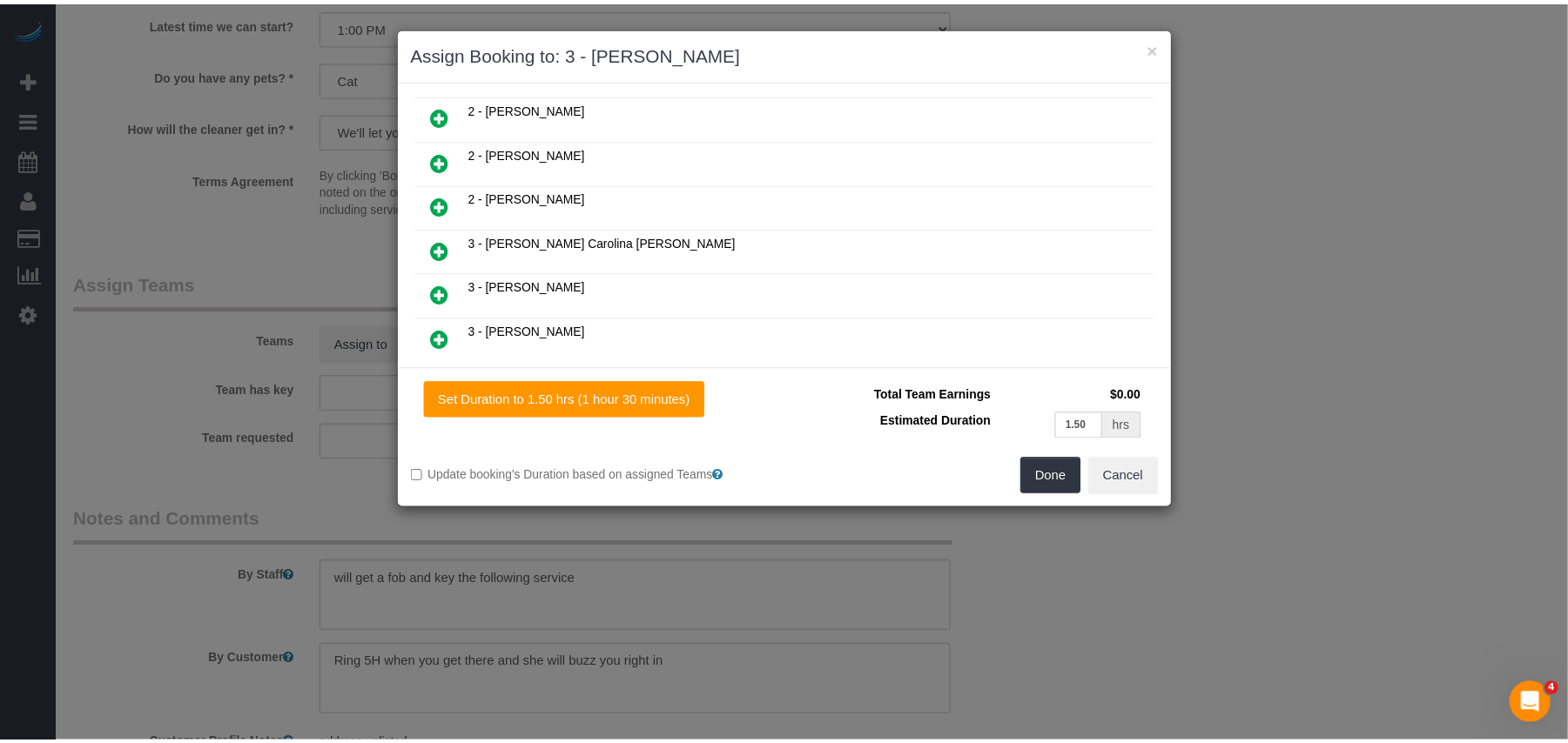
scroll to position [1203, 0]
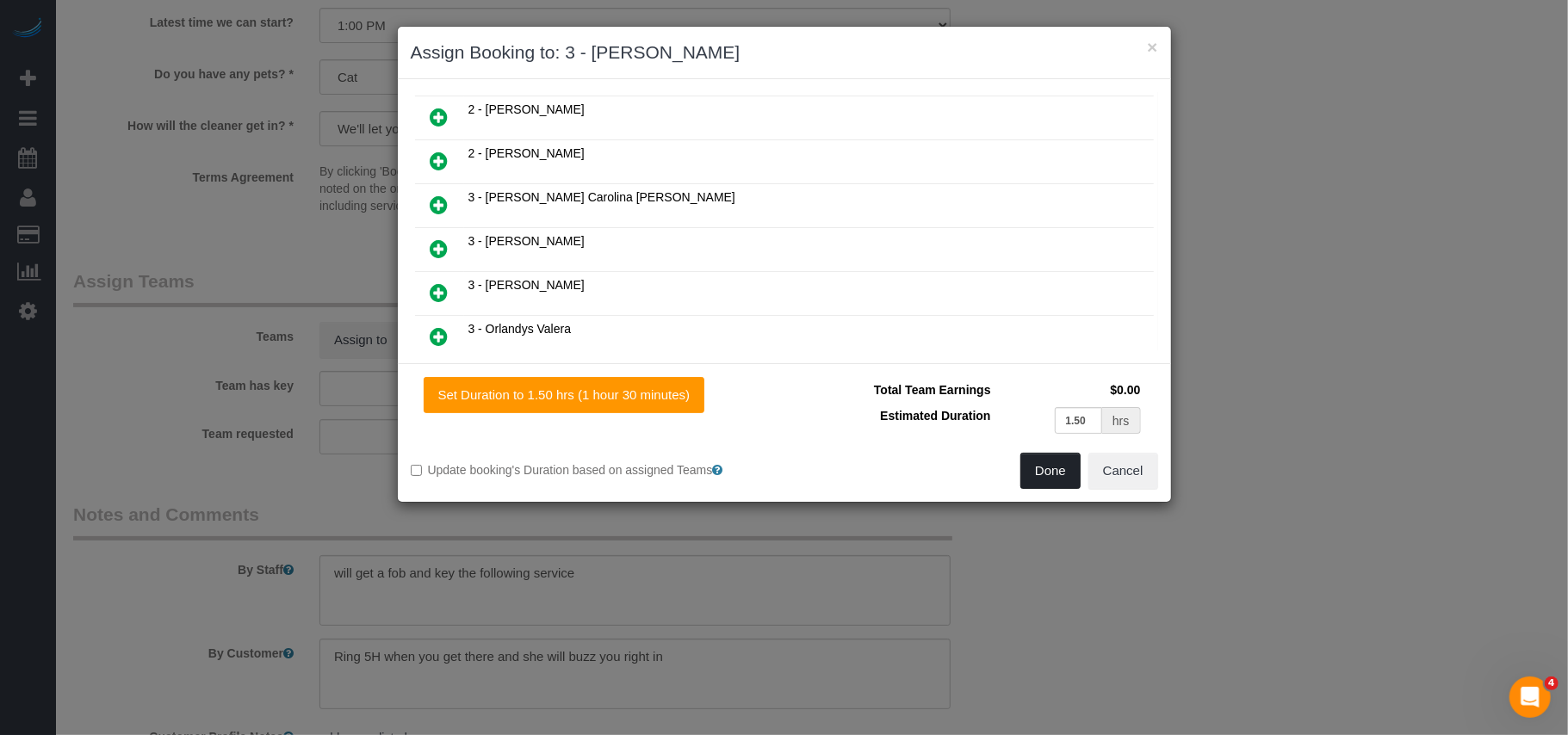
click at [1054, 476] on button "Done" at bounding box center [1049, 471] width 60 height 36
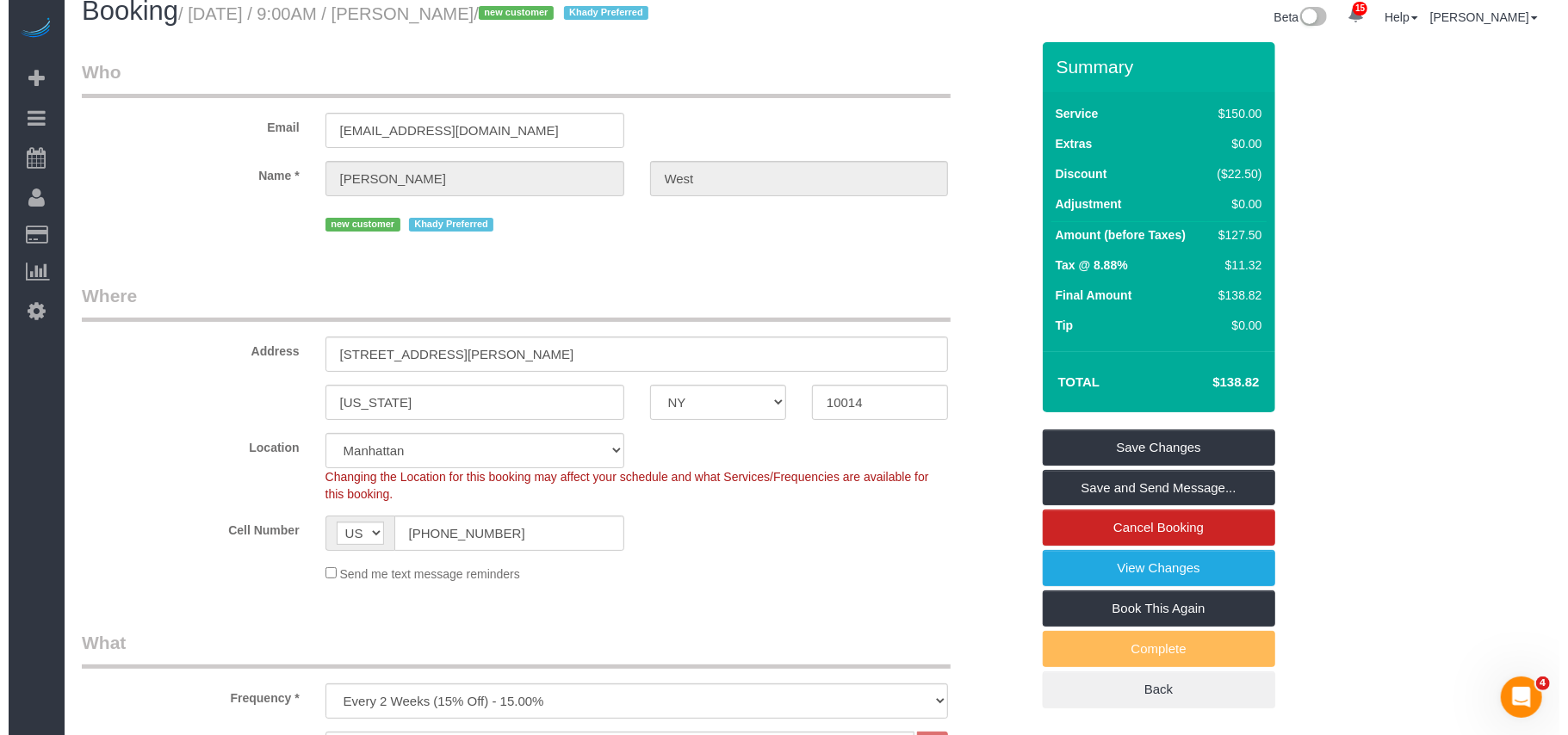
scroll to position [0, 0]
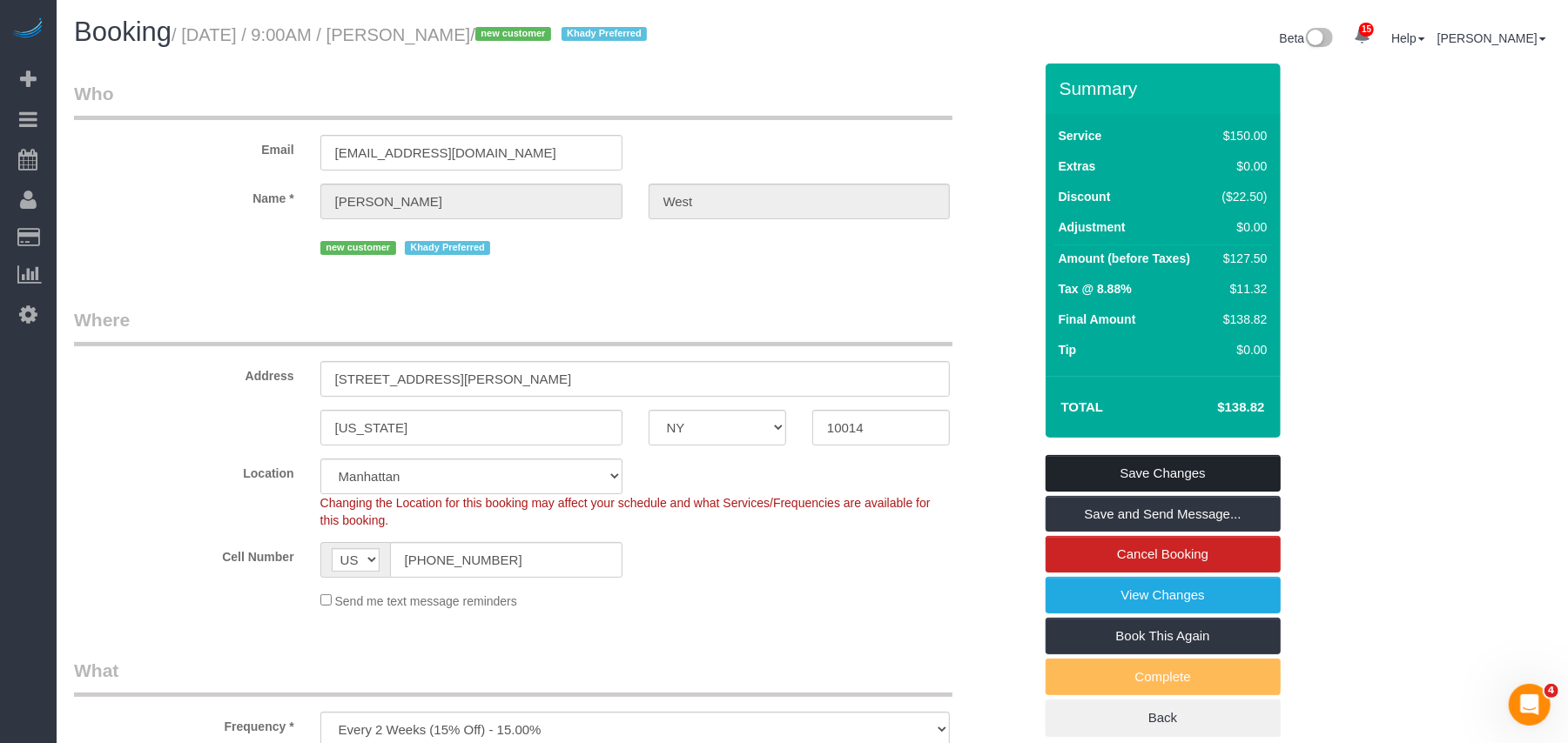
click at [1150, 472] on link "Save Changes" at bounding box center [1163, 473] width 235 height 37
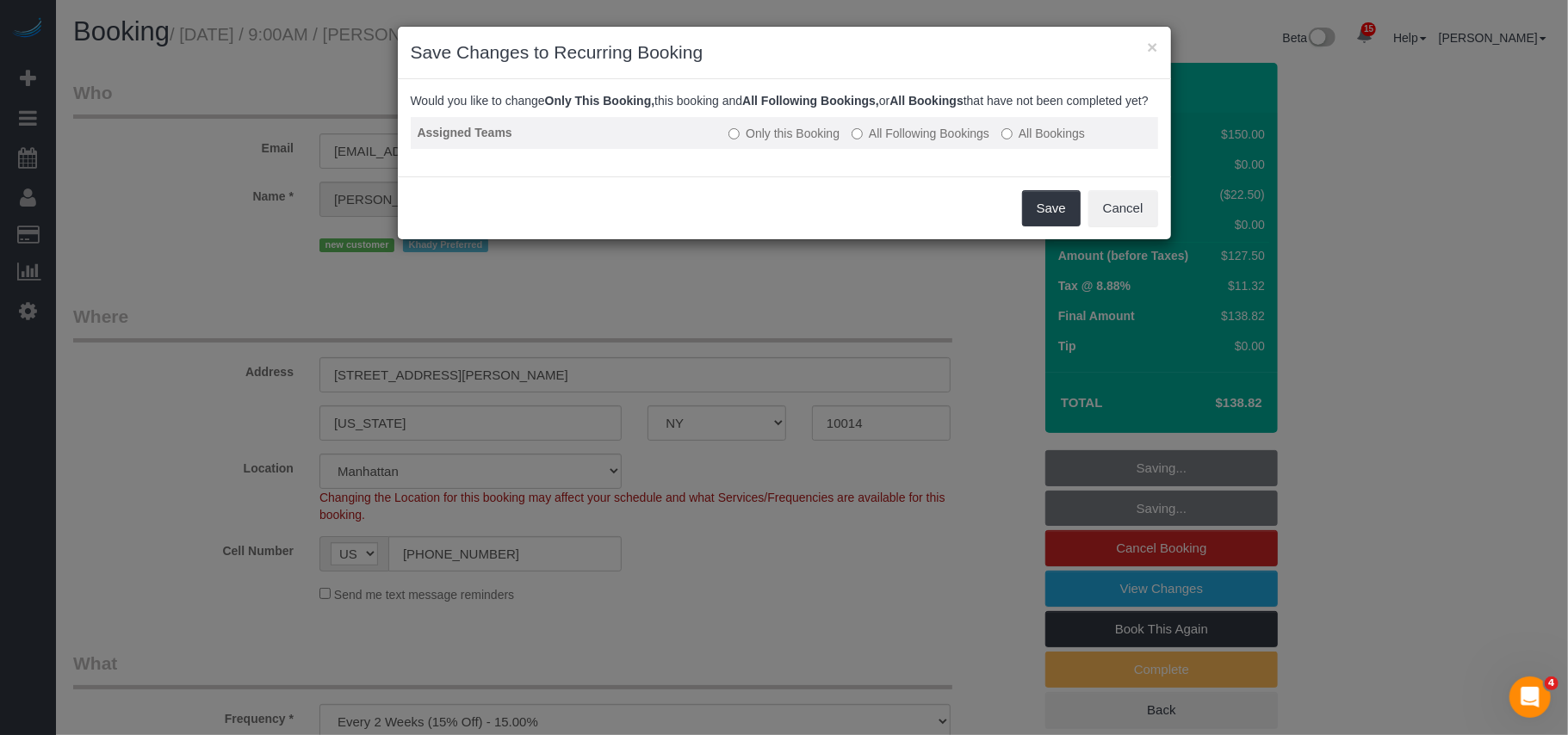
click at [867, 142] on label "All Following Bookings" at bounding box center [921, 134] width 138 height 18
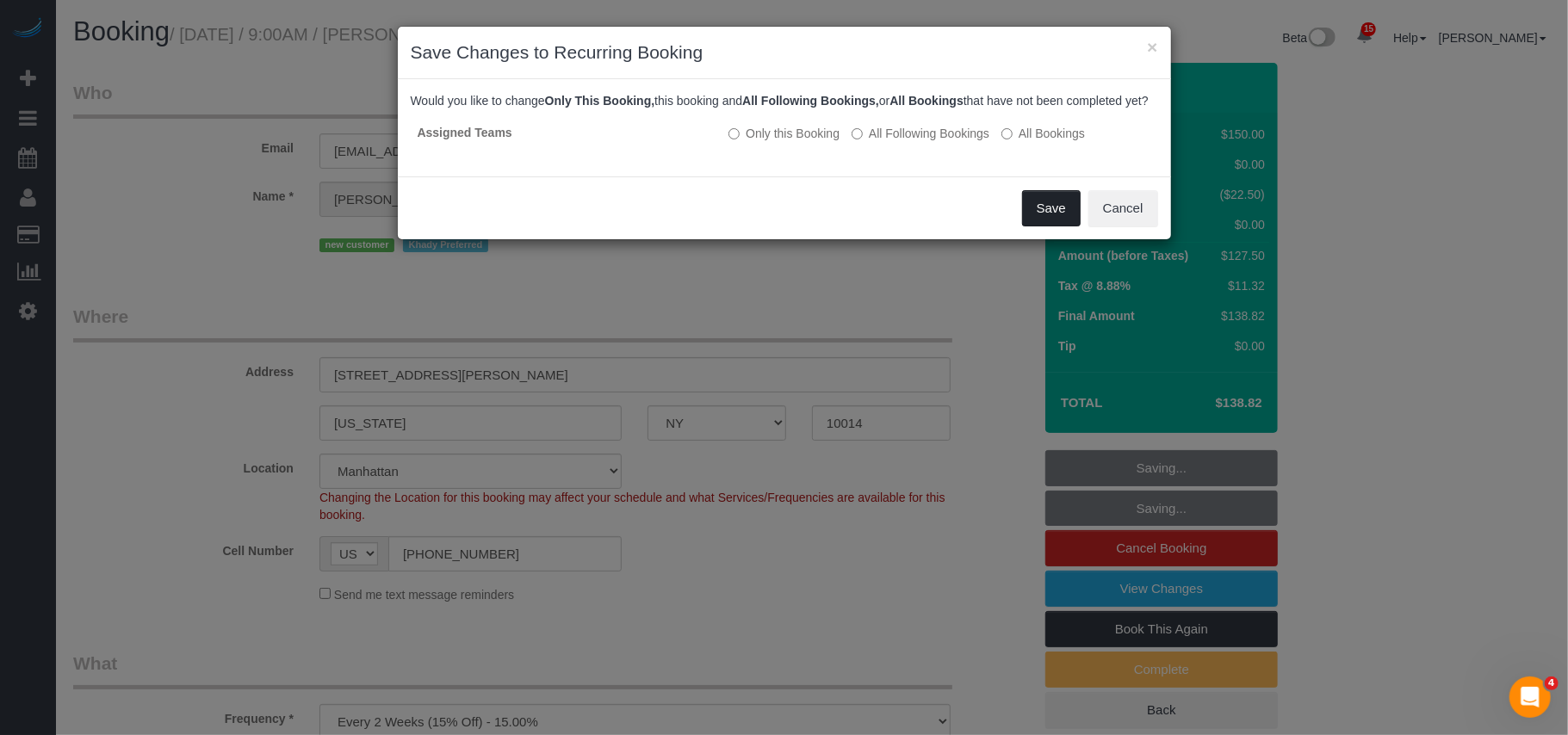
click at [1044, 226] on button "Save" at bounding box center [1051, 208] width 59 height 36
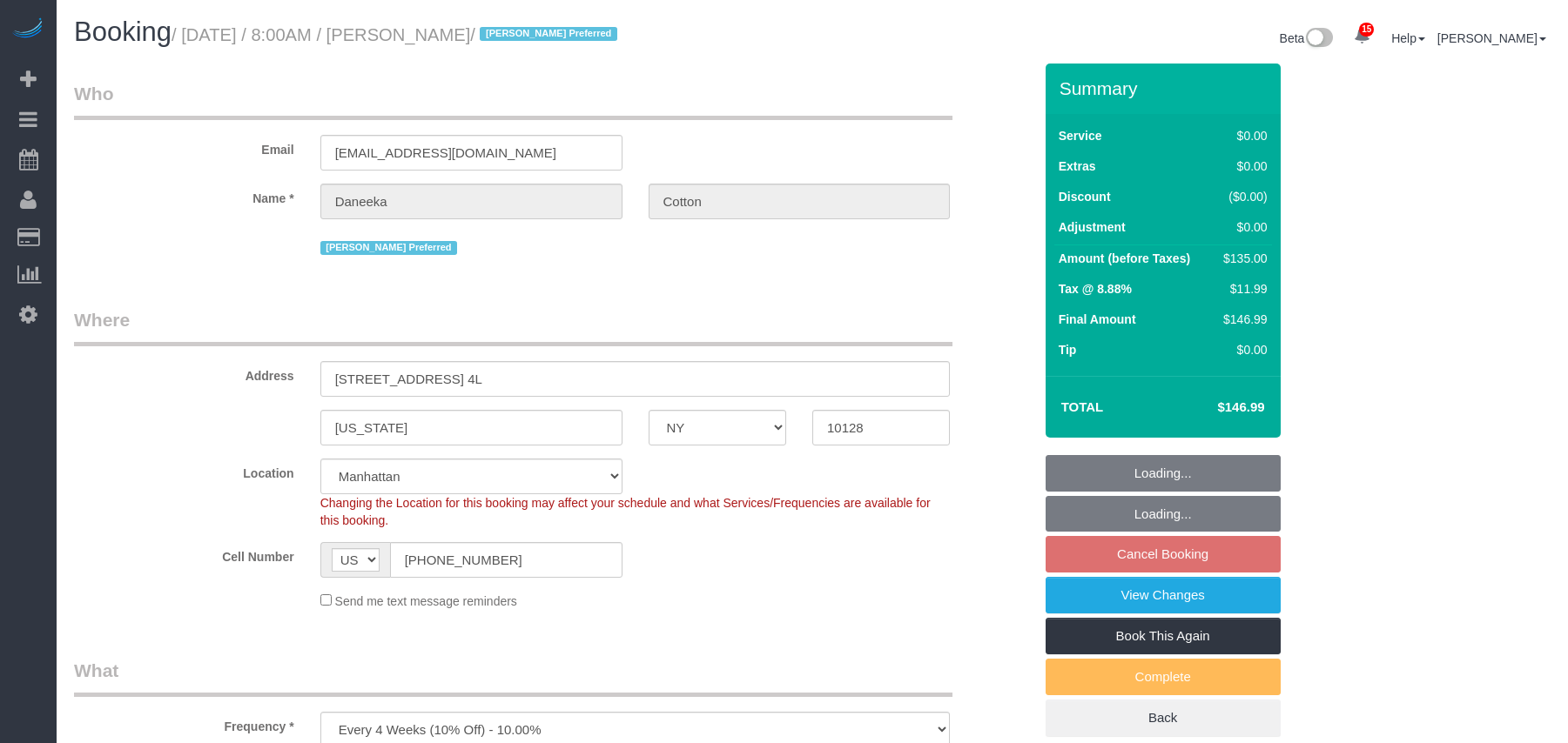
select select "NY"
select select "number:89"
select select "number:77"
select select "number:15"
select select "number:5"
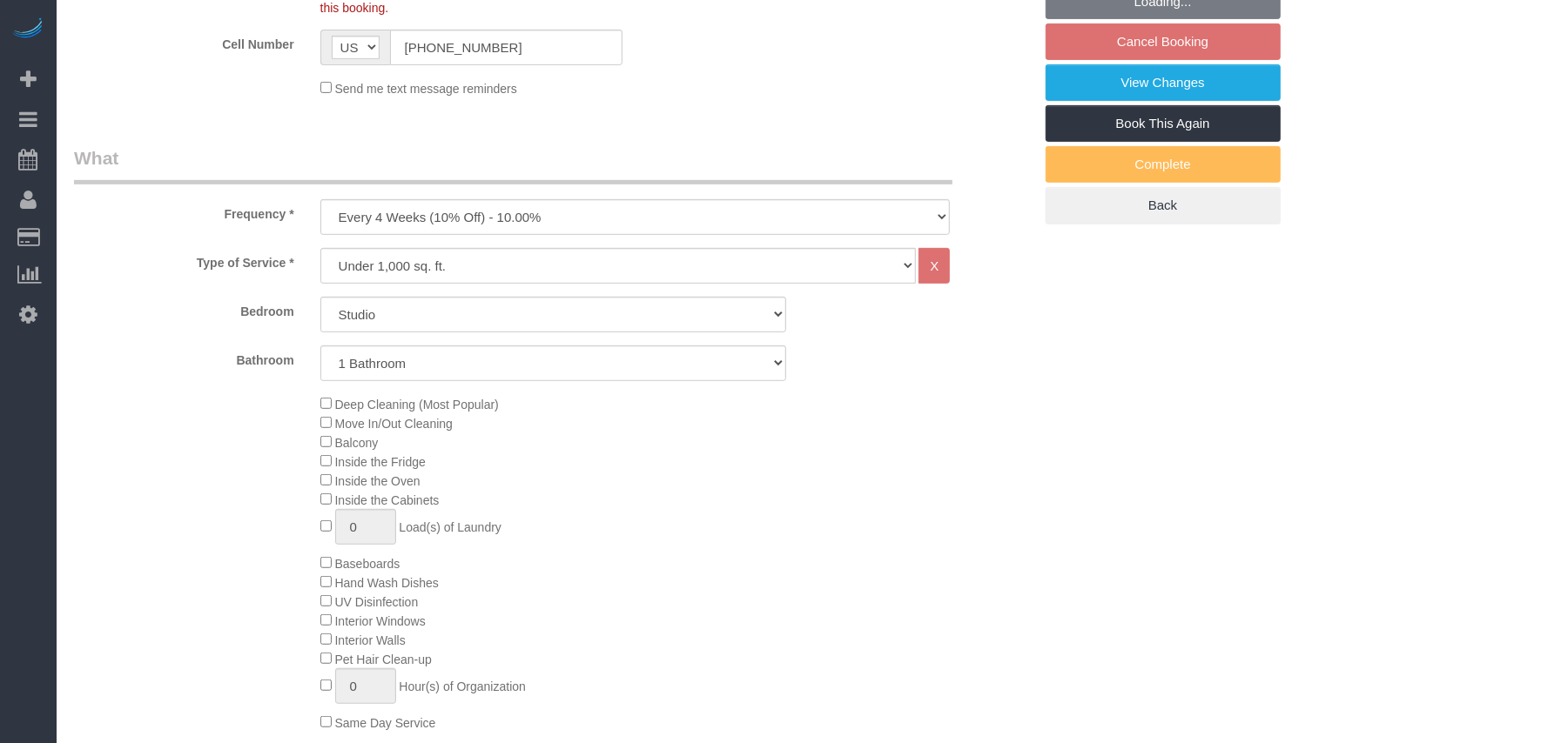
select select "spot1"
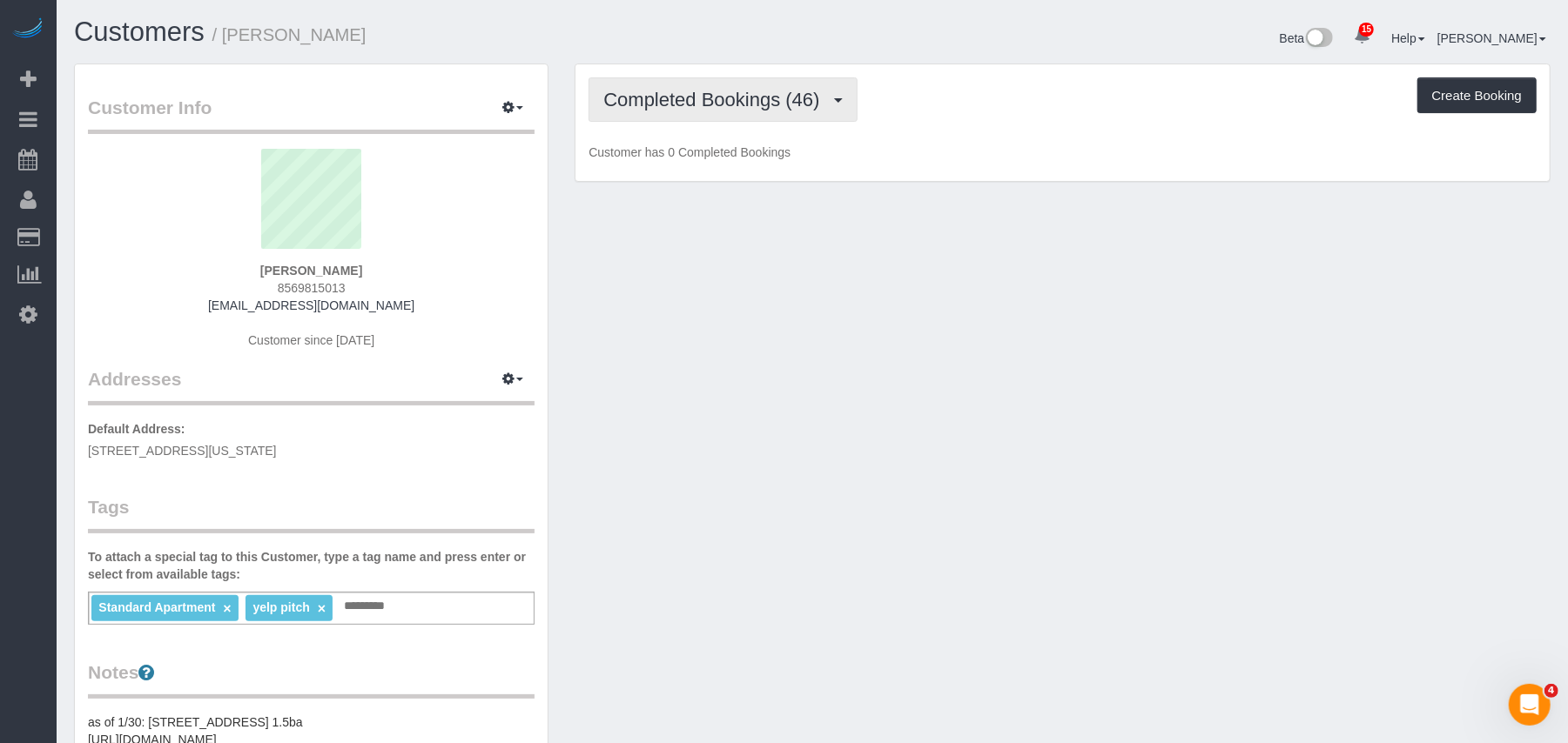
click at [706, 101] on span "Completed Bookings (46)" at bounding box center [715, 99] width 225 height 22
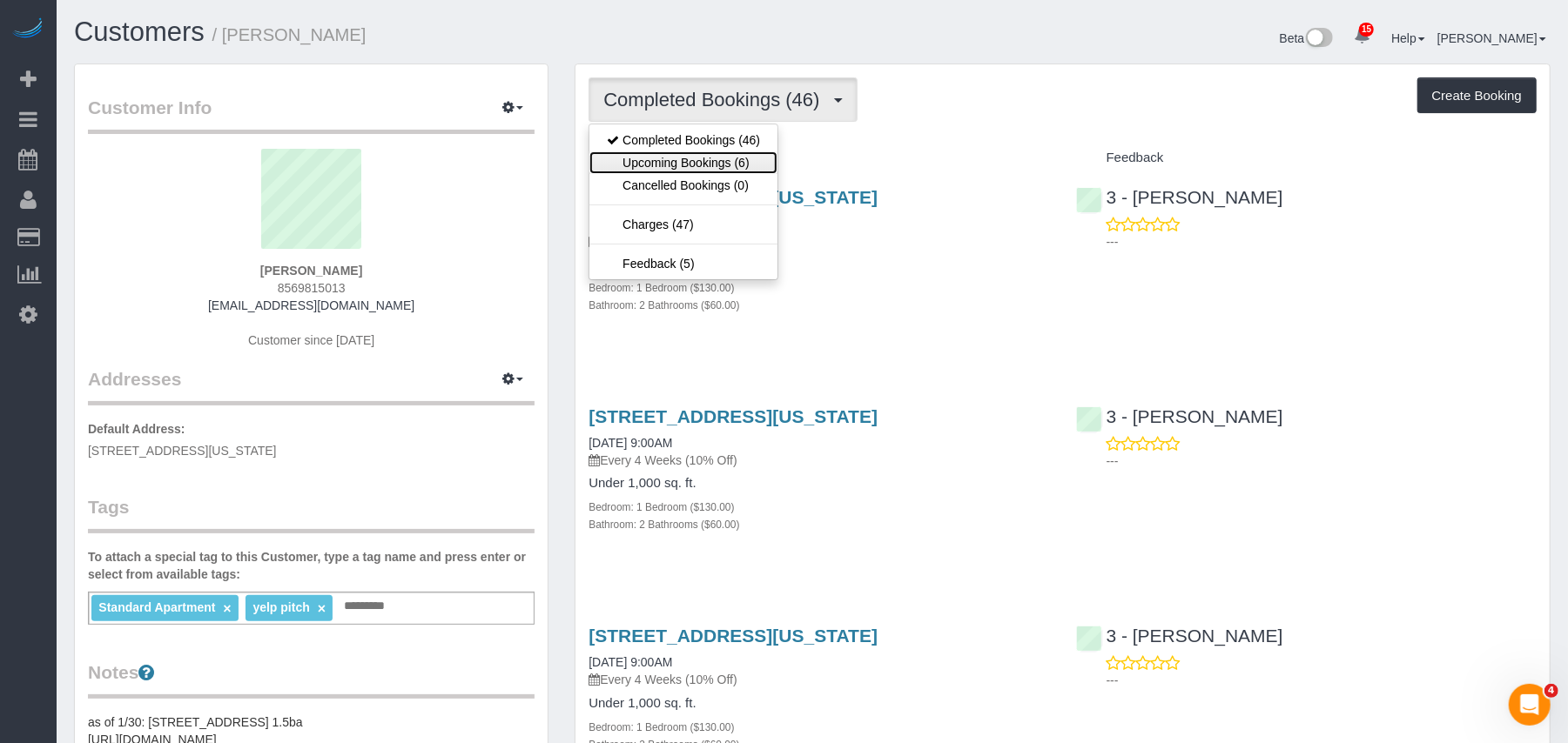
click at [715, 162] on link "Upcoming Bookings (6)" at bounding box center [683, 162] width 188 height 23
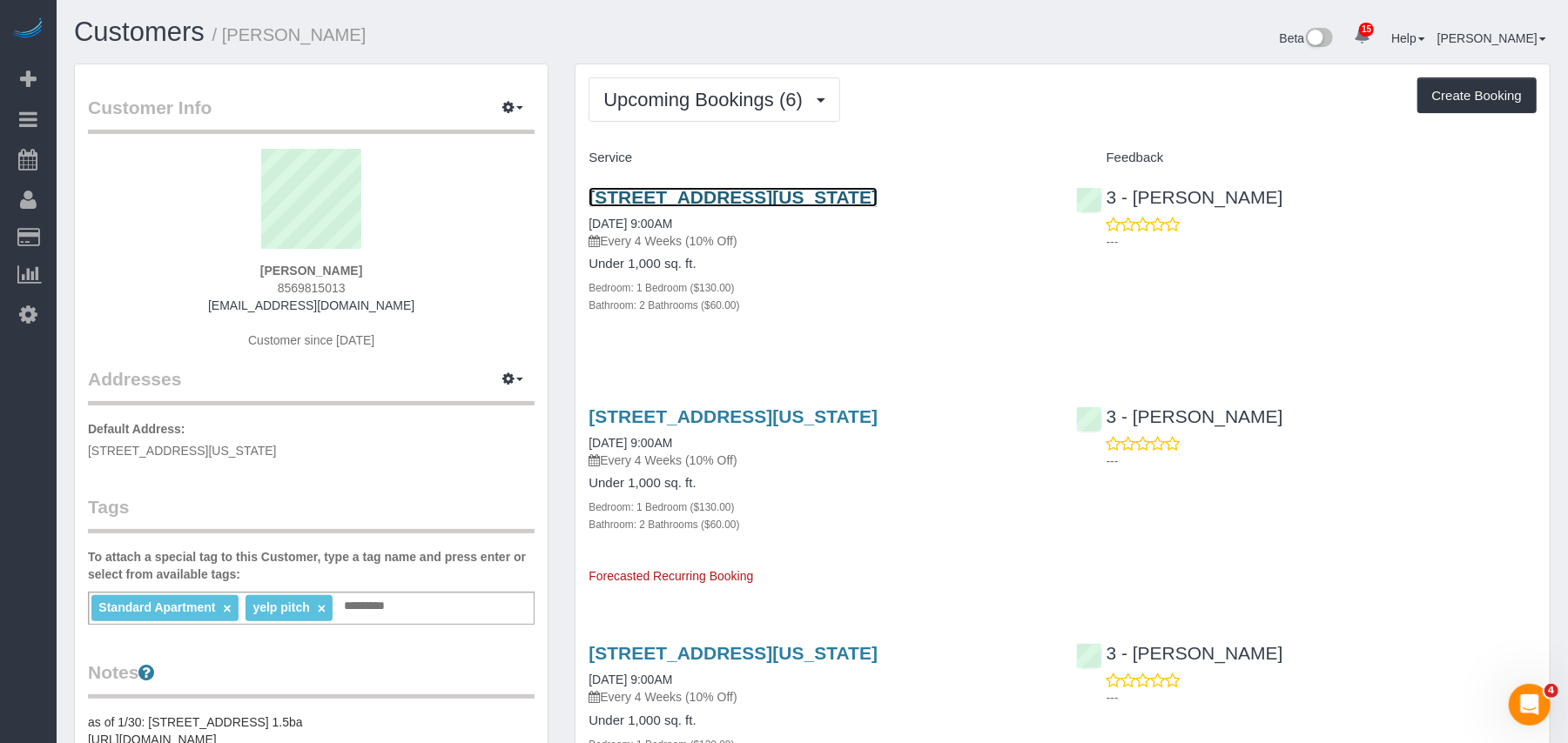
click at [707, 188] on link "555 W59th Street, Apt 10e, New York, NY 10019" at bounding box center [732, 197] width 289 height 20
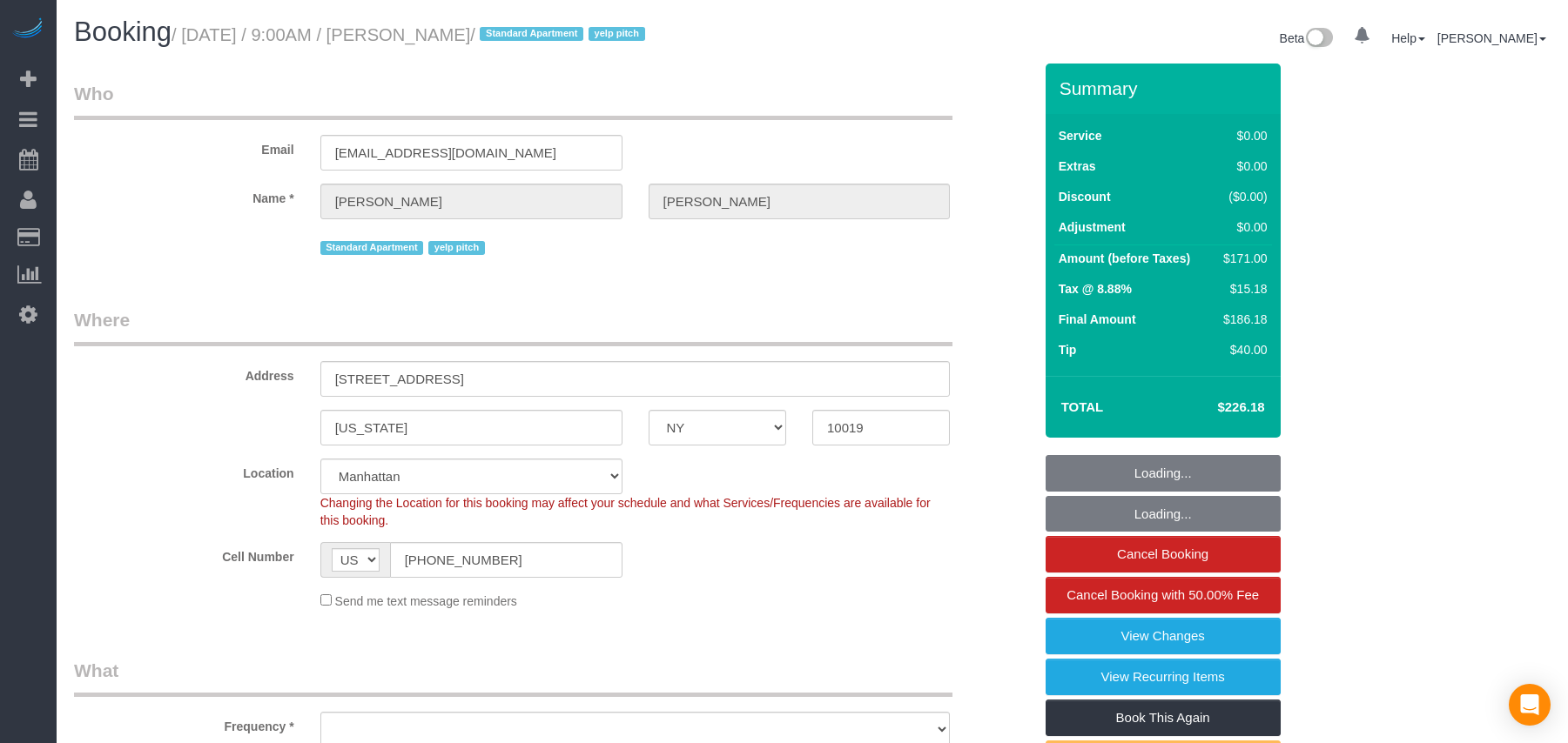
select select "NY"
select select "number:89"
select select "number:76"
select select "number:15"
select select "number:6"
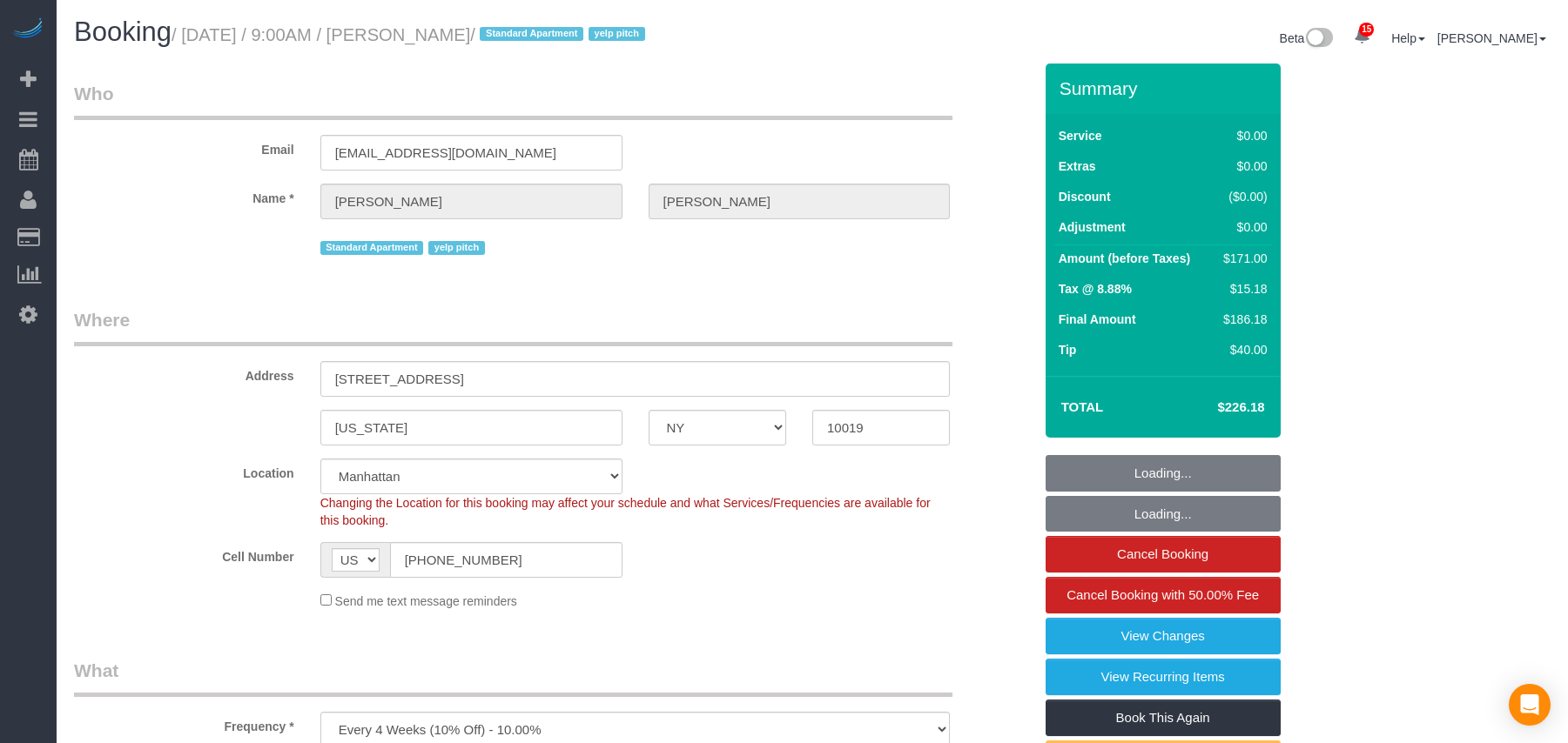
select select "object:1447"
select select "1"
select select "2"
select select "string:stripe-pm_1QH8S84VGloSiKo7VgkjQ1Wt"
select select "spot1"
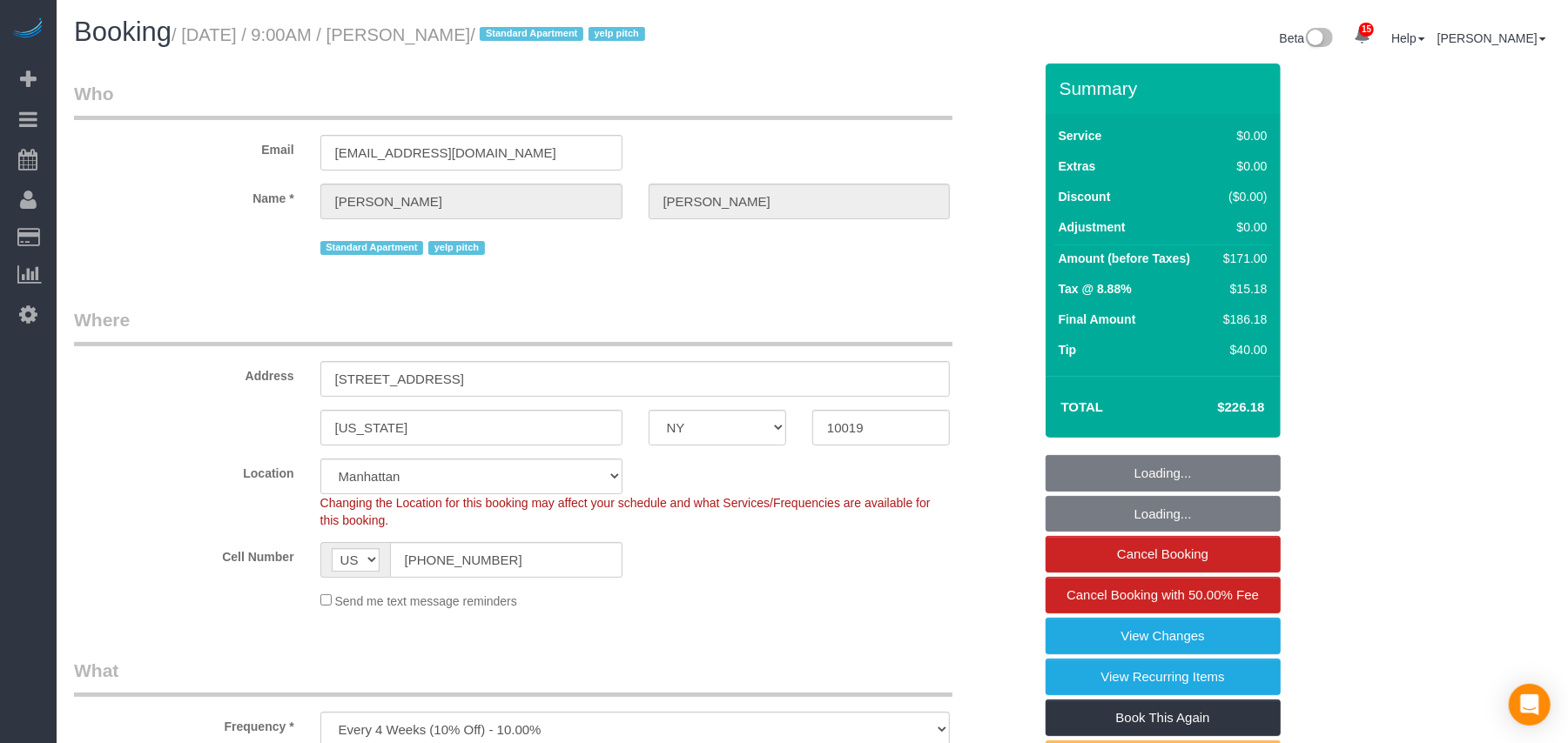
drag, startPoint x: 510, startPoint y: 29, endPoint x: 187, endPoint y: 32, distance: 323.0
click at [187, 32] on small "/ [DATE] / 9:00AM / [PERSON_NAME] / Standard Apartment yelp pitch" at bounding box center [411, 34] width 479 height 19
